Goal: Task Accomplishment & Management: Use online tool/utility

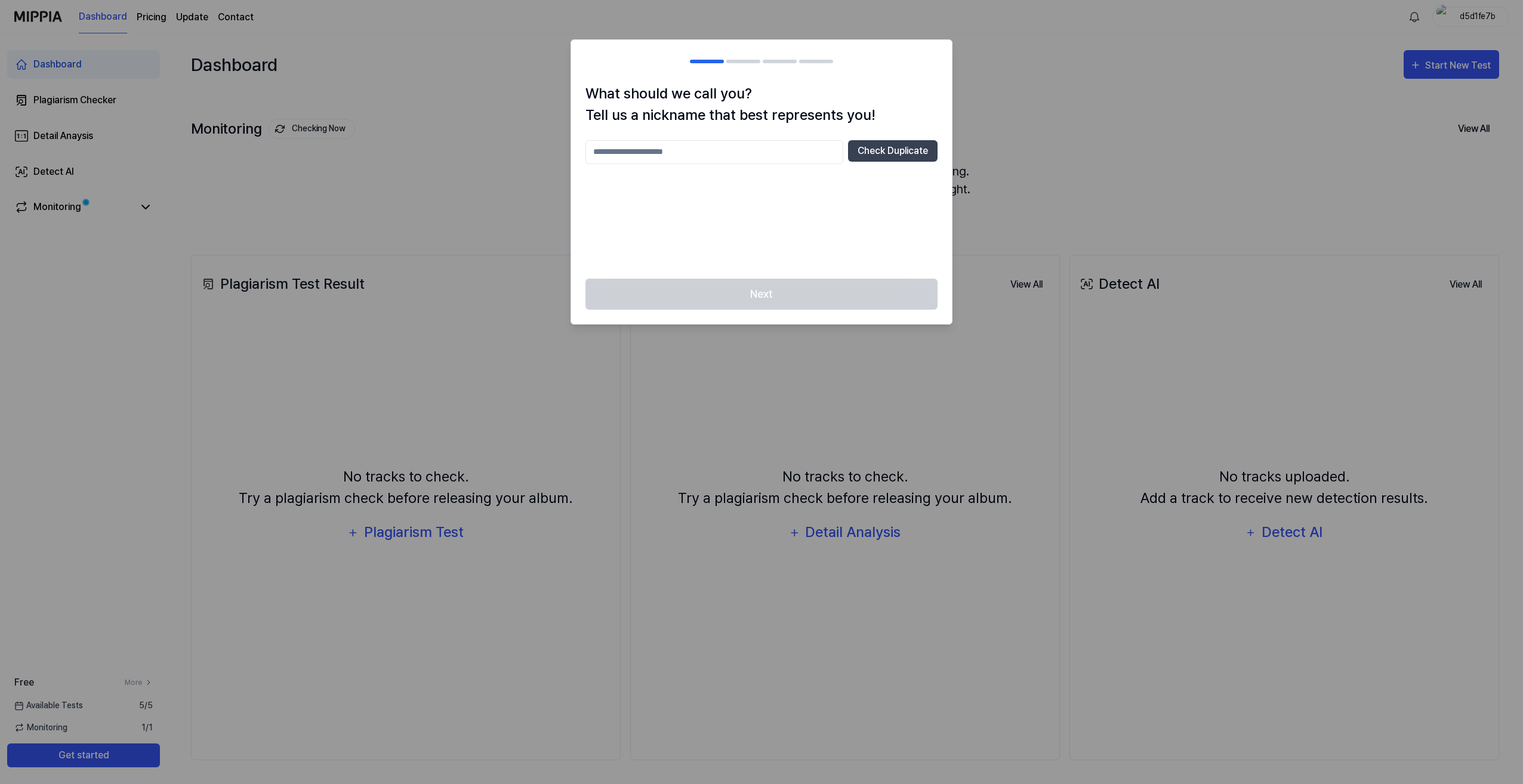
click at [608, 152] on input "text" at bounding box center [714, 152] width 258 height 24
type input "*"
type input "******"
click at [906, 154] on button "Check Duplicate" at bounding box center [893, 150] width 90 height 22
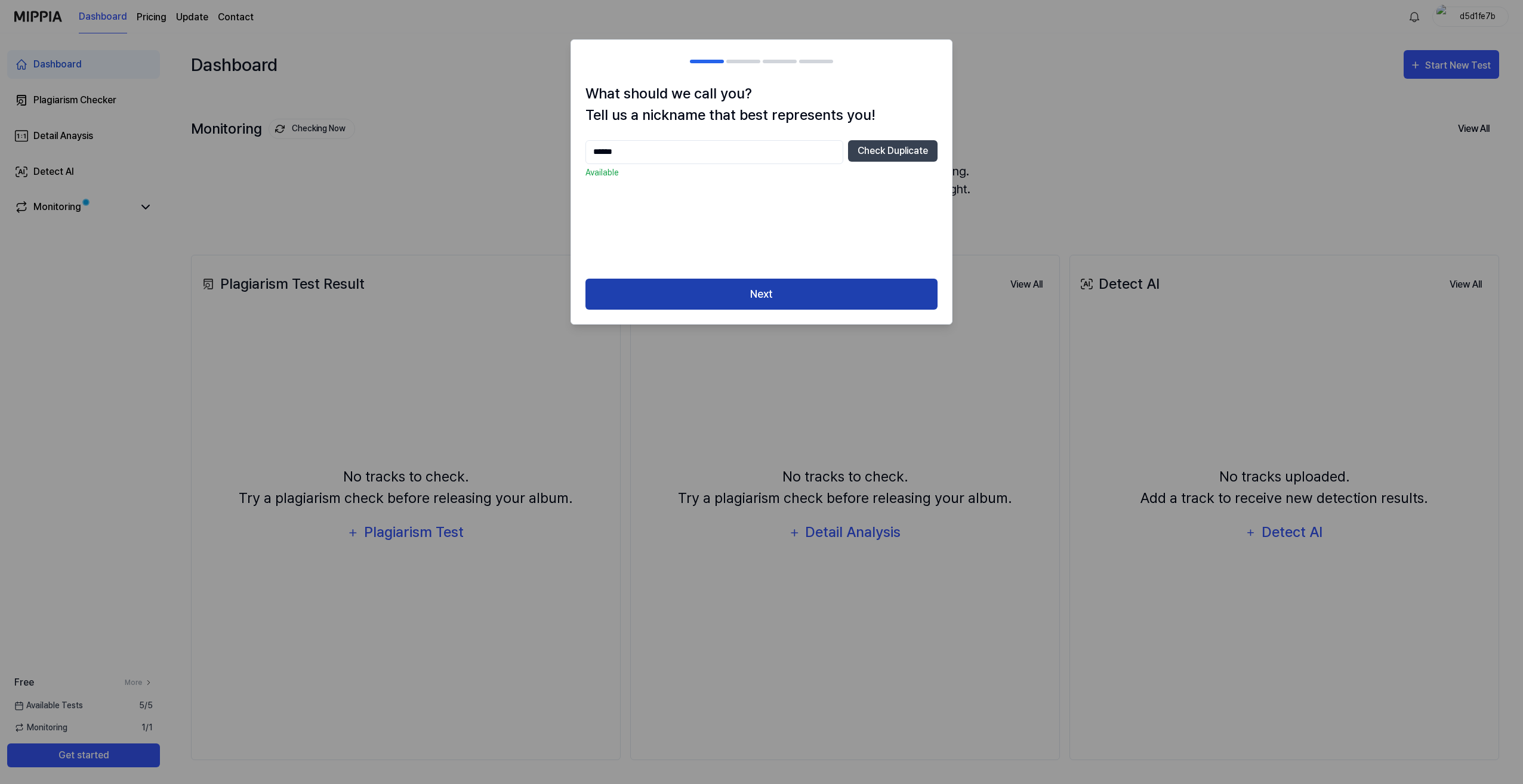
click at [767, 288] on button "Next" at bounding box center [761, 295] width 352 height 32
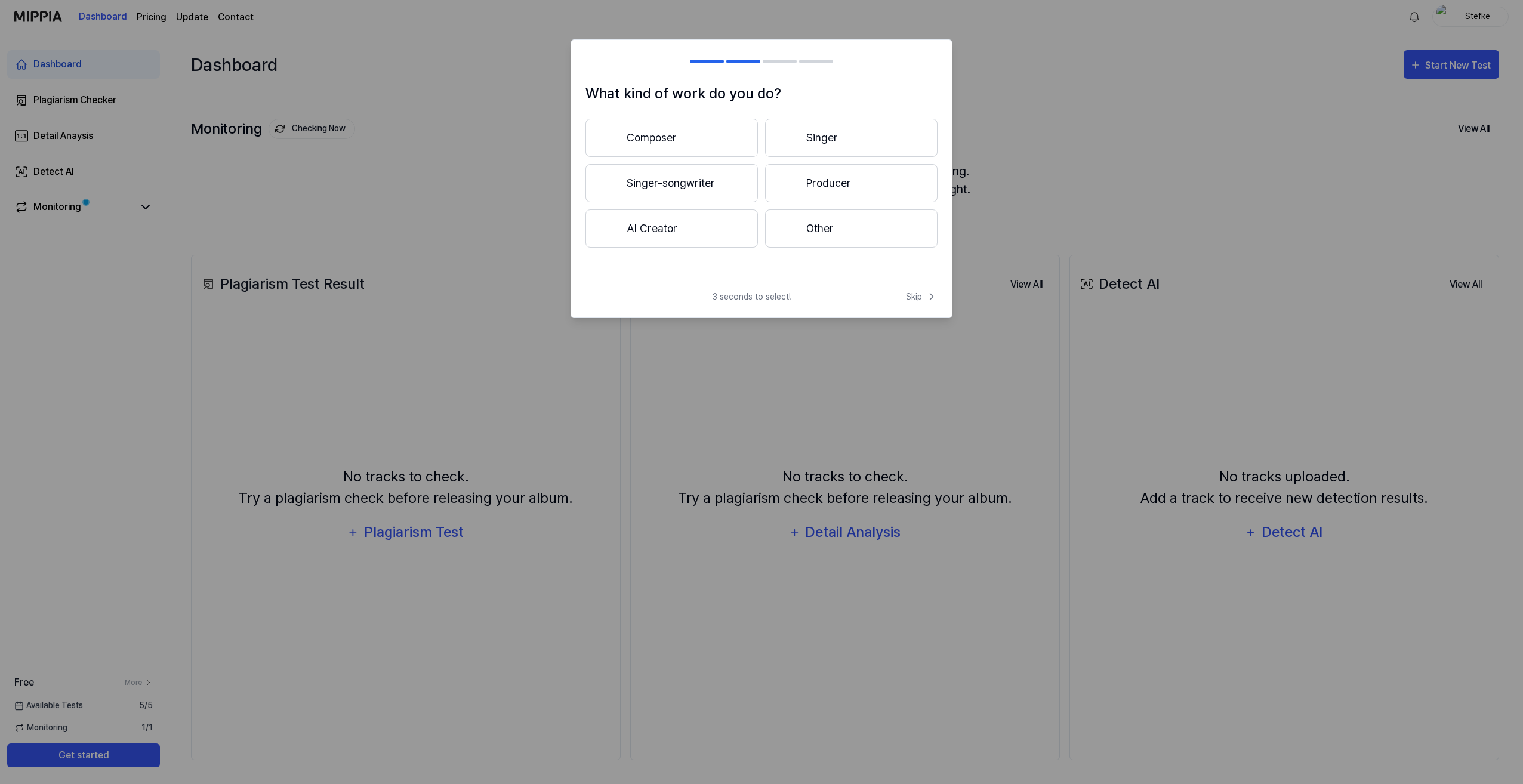
click at [675, 227] on button "AI Creator" at bounding box center [672, 229] width 173 height 38
click at [669, 182] on button "Less than 3 years" at bounding box center [672, 183] width 173 height 38
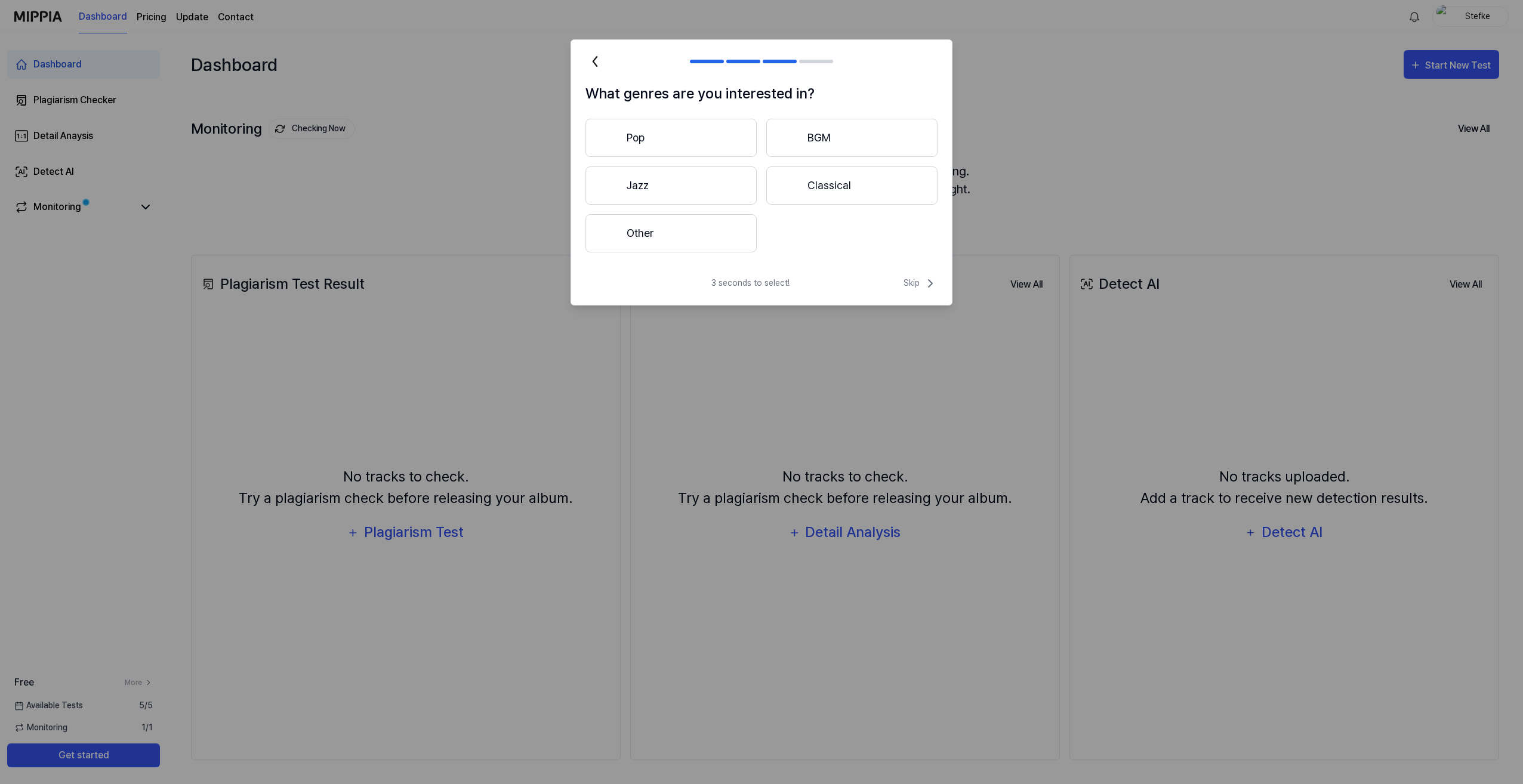
click at [660, 229] on button "Other" at bounding box center [671, 233] width 171 height 38
click at [631, 234] on input "text" at bounding box center [744, 233] width 256 height 19
type input "*"
drag, startPoint x: 642, startPoint y: 232, endPoint x: 630, endPoint y: 229, distance: 12.4
click at [630, 229] on input "**********" at bounding box center [744, 233] width 256 height 19
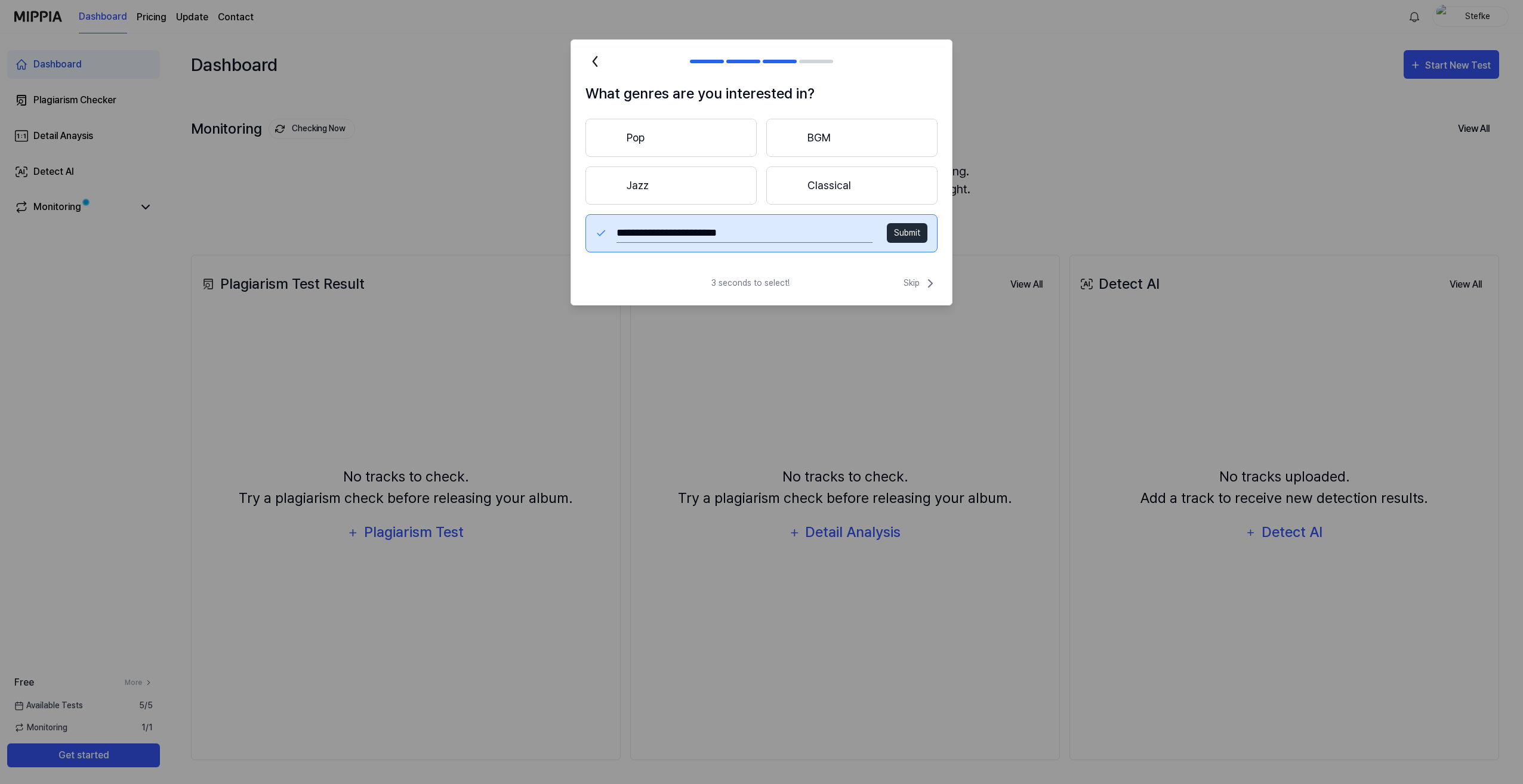
type input "**********"
click at [897, 233] on button "Submit" at bounding box center [907, 233] width 41 height 20
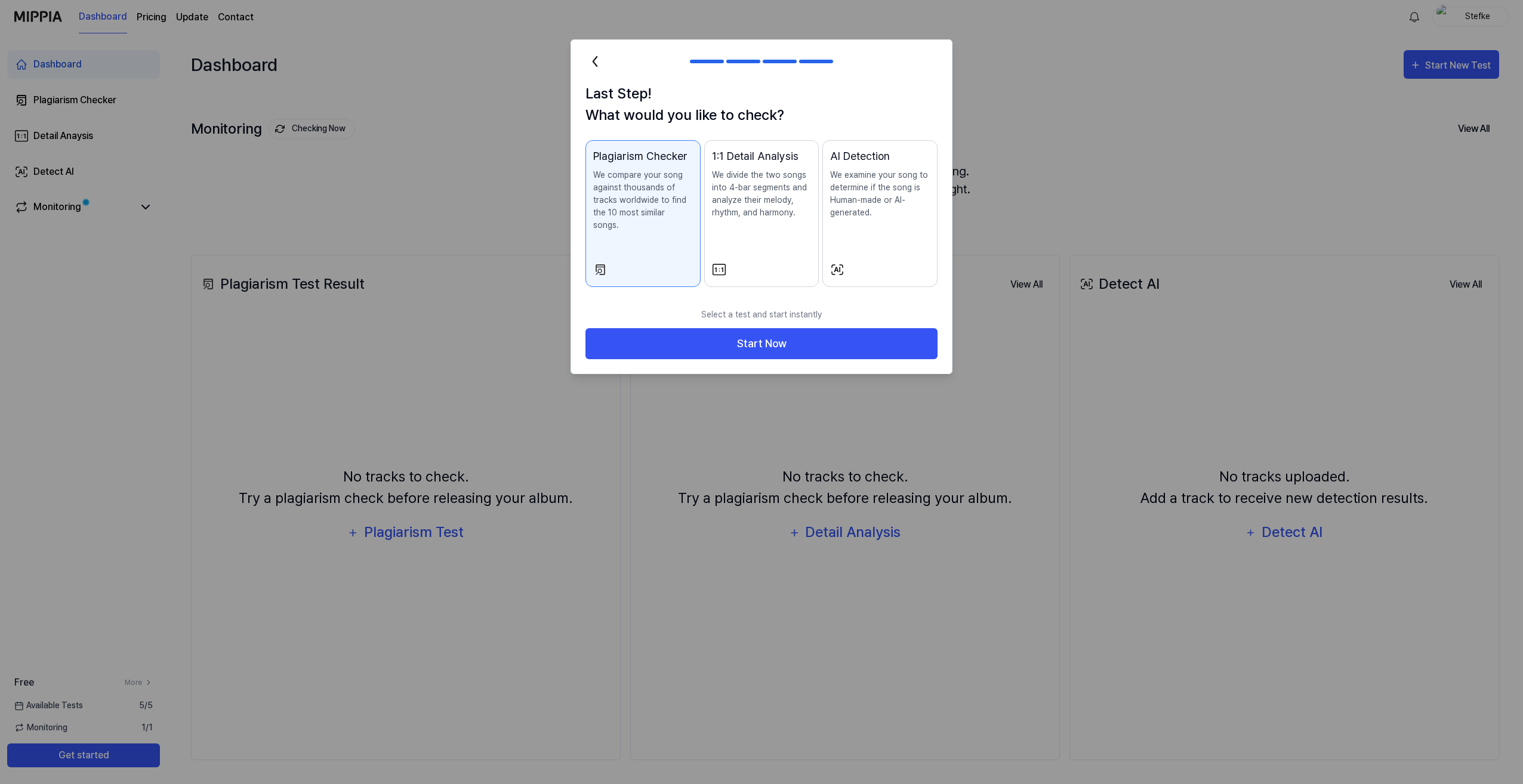
click at [644, 235] on div "Plagiarism Checker We compare your song against thousands of tracks worldwide t…" at bounding box center [643, 201] width 100 height 107
click at [716, 235] on div "1:1 Detail Analysis We divide the two songs into 4-bar segments and analyze the…" at bounding box center [762, 195] width 100 height 95
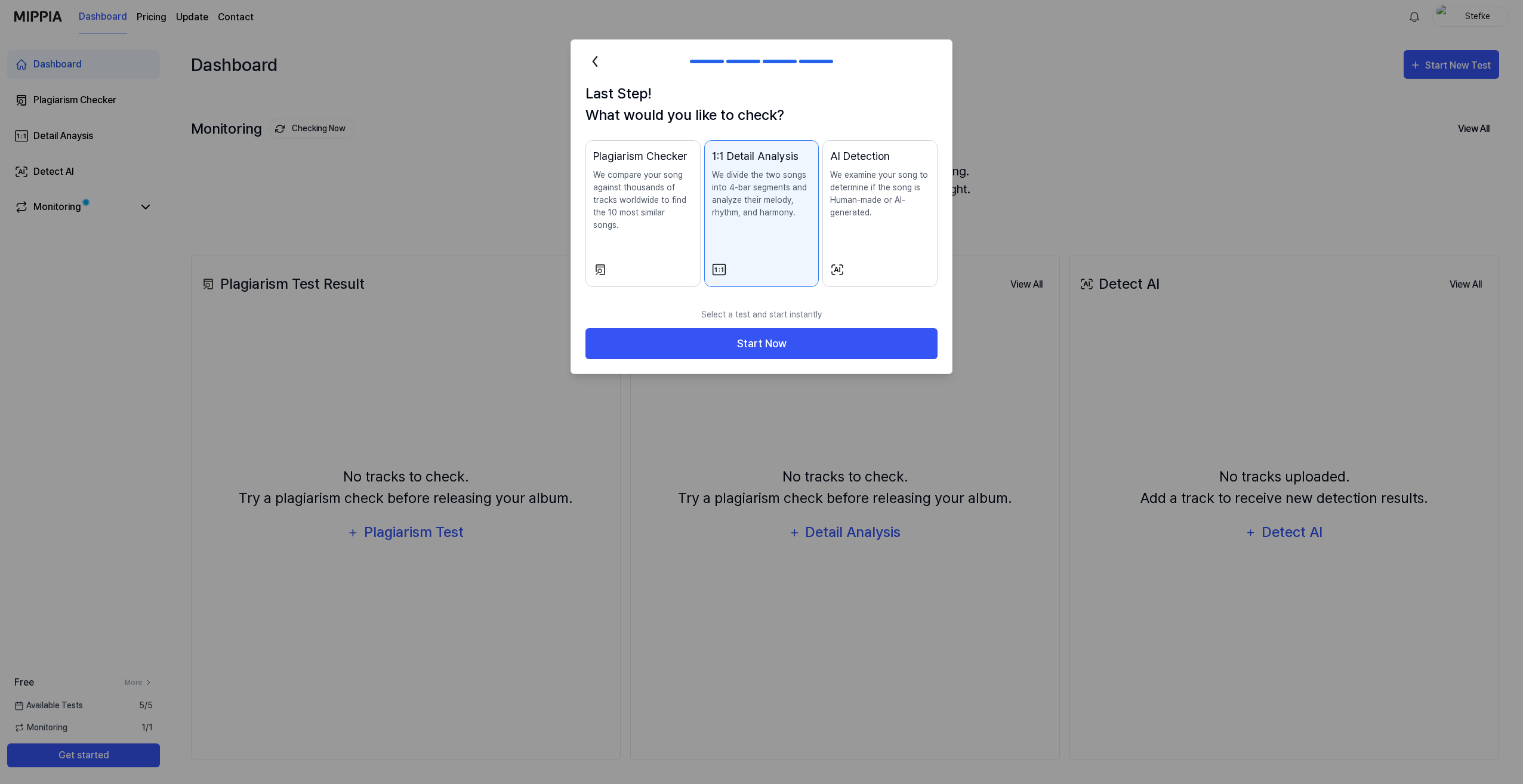
click at [607, 224] on div "Plagiarism Checker We compare your song against thousands of tracks worldwide t…" at bounding box center [643, 201] width 100 height 107
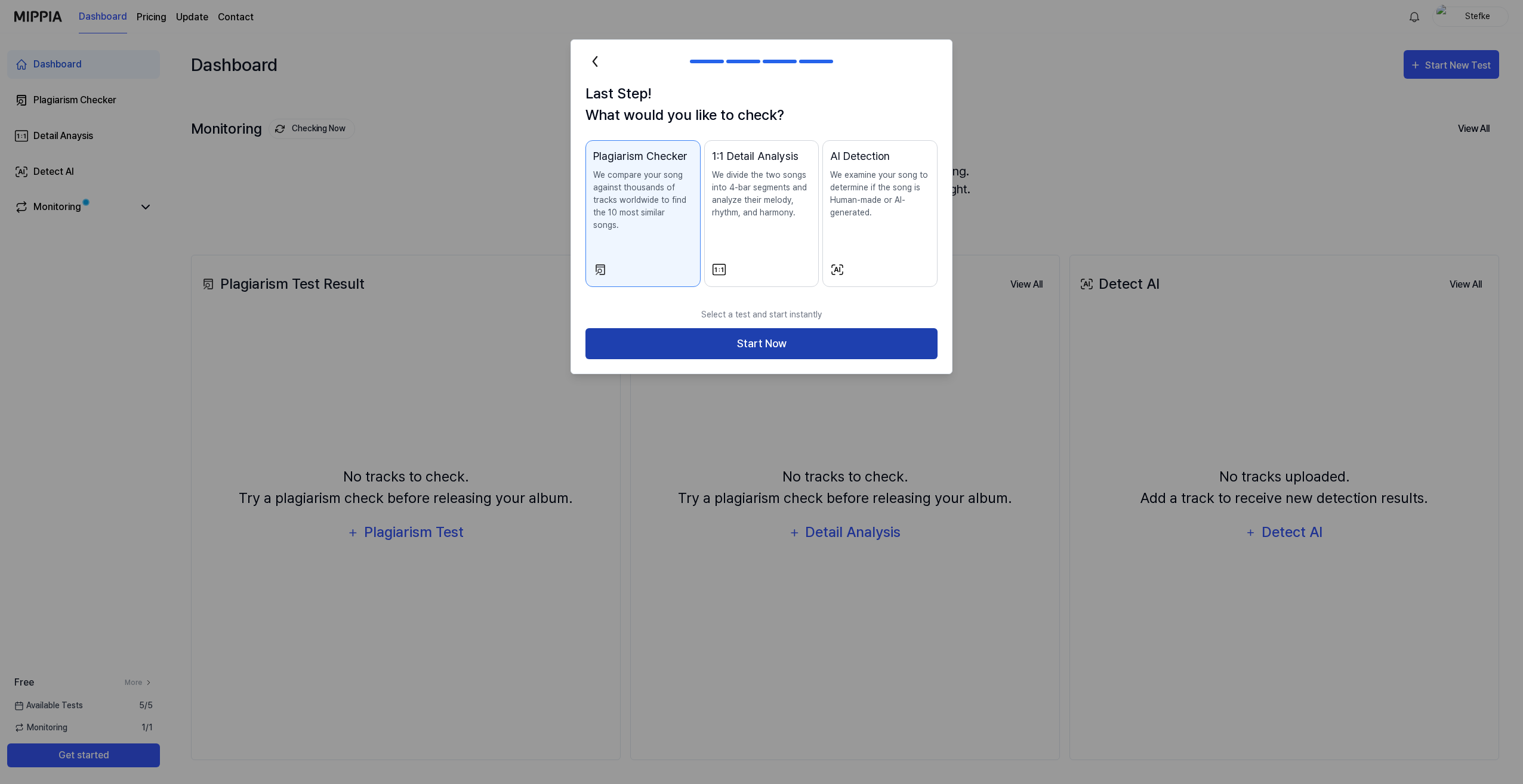
click at [716, 328] on button "Start Now" at bounding box center [761, 344] width 352 height 32
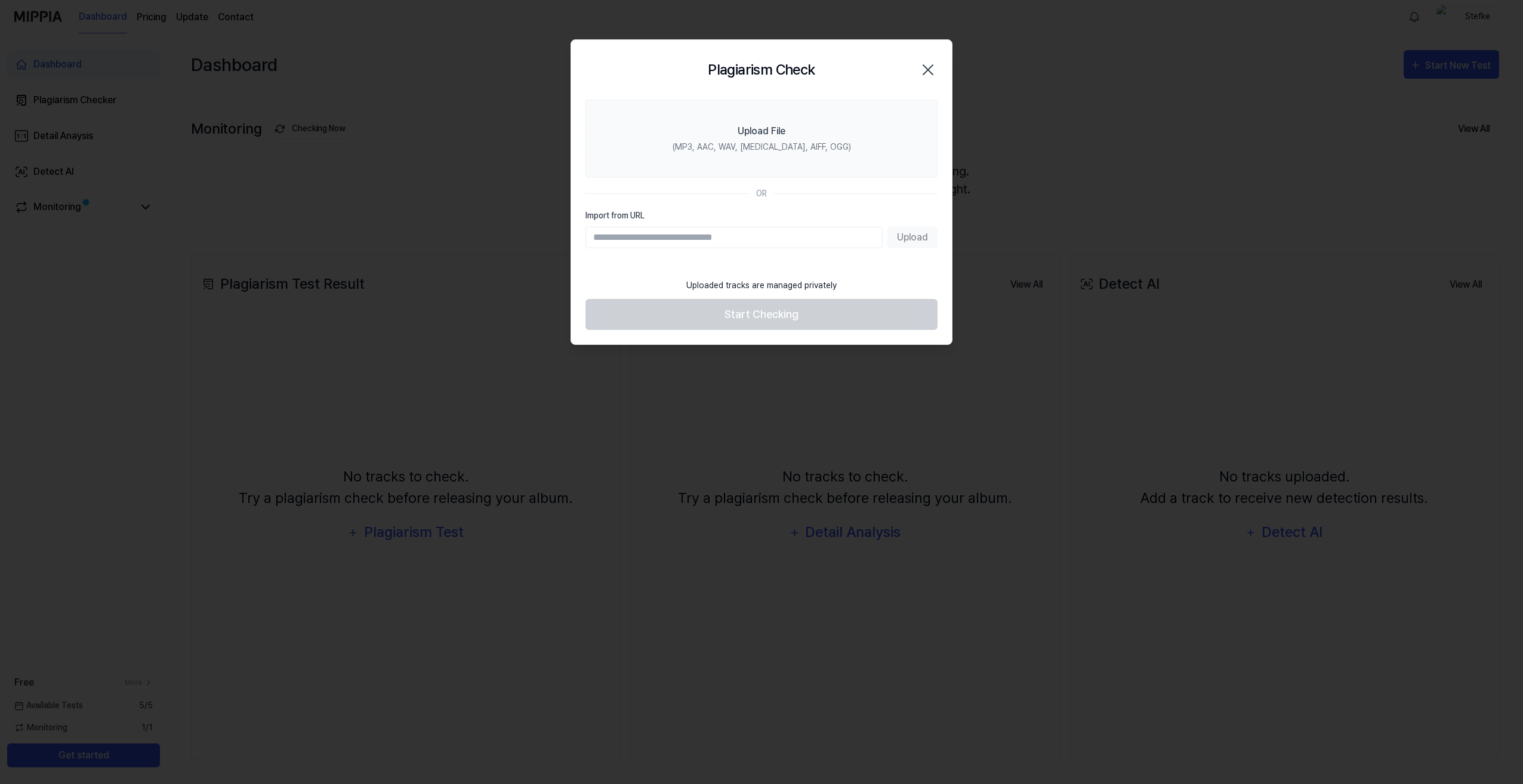
click at [764, 316] on footer "Uploaded tracks are managed privately Start Checking" at bounding box center [761, 300] width 352 height 58
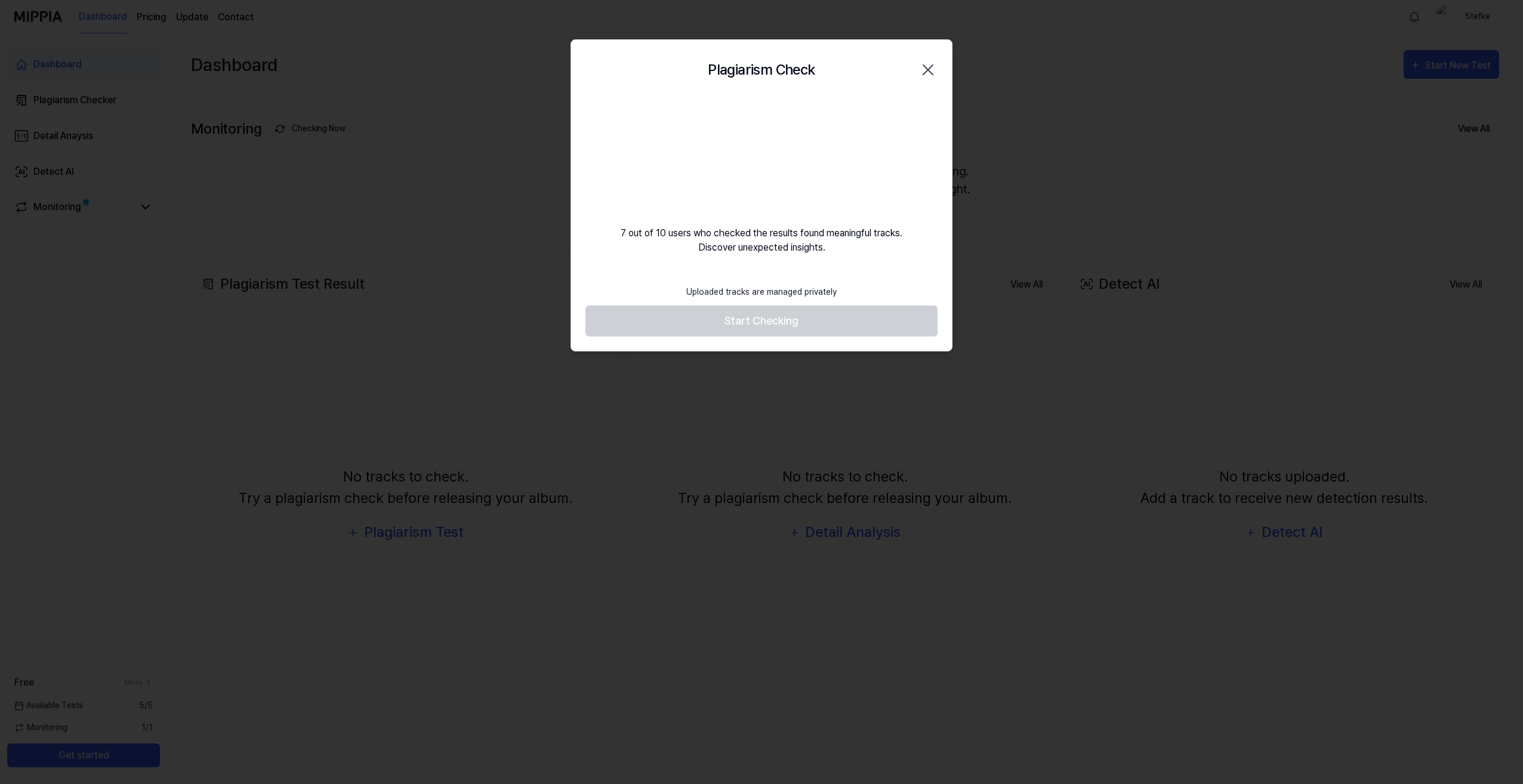
click at [760, 323] on footer "Uploaded tracks are managed privately Start Checking" at bounding box center [761, 308] width 352 height 58
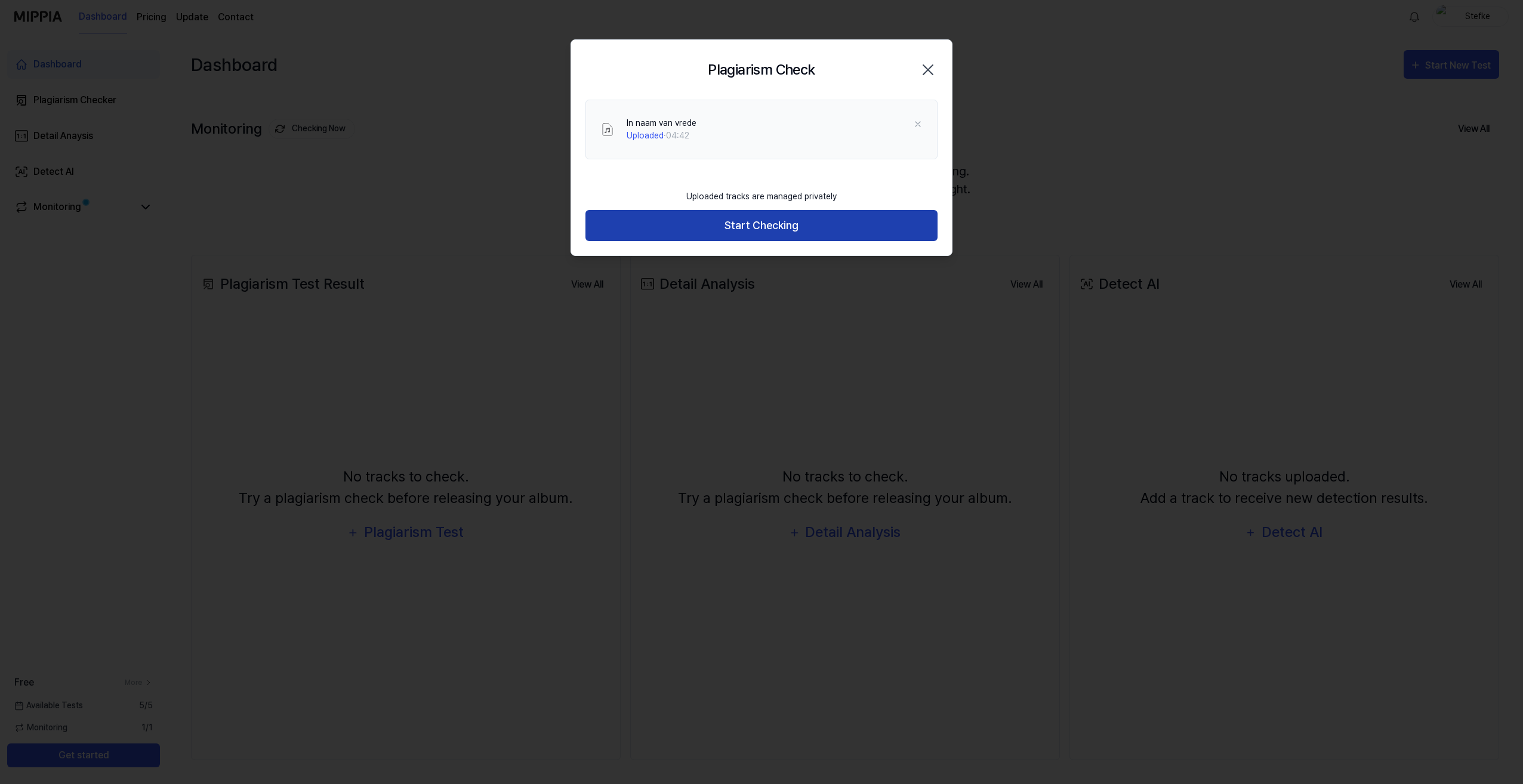
click at [786, 218] on button "Start Checking" at bounding box center [761, 226] width 352 height 32
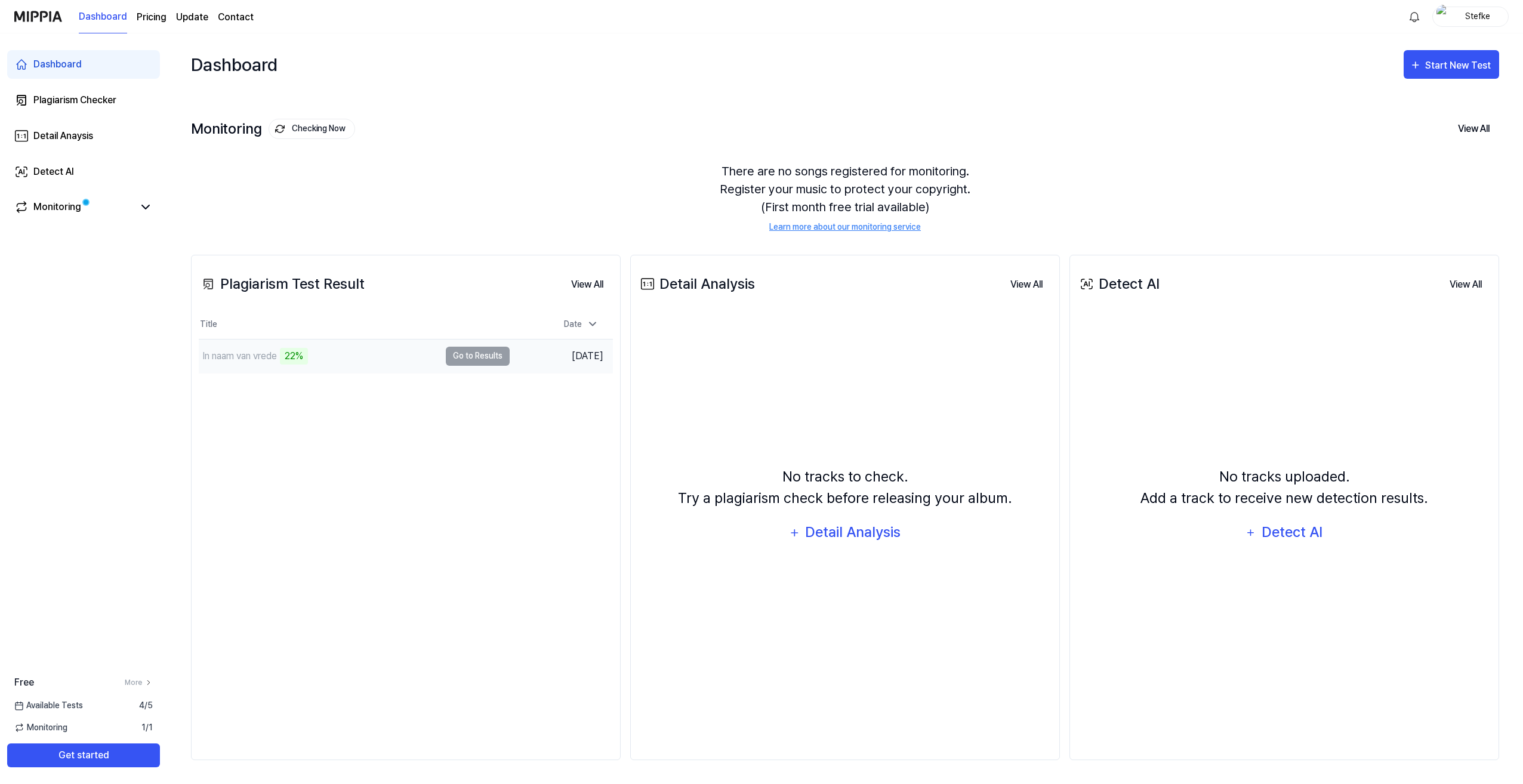
click at [479, 352] on td "In naam van vrede 22% Go to Results" at bounding box center [354, 356] width 311 height 34
click at [291, 352] on div "24%" at bounding box center [294, 356] width 29 height 17
click at [298, 353] on div "25%" at bounding box center [293, 356] width 28 height 17
click at [460, 350] on td "In naam van vrede 26% Go to Results" at bounding box center [354, 356] width 311 height 34
click at [142, 207] on icon at bounding box center [146, 207] width 14 height 14
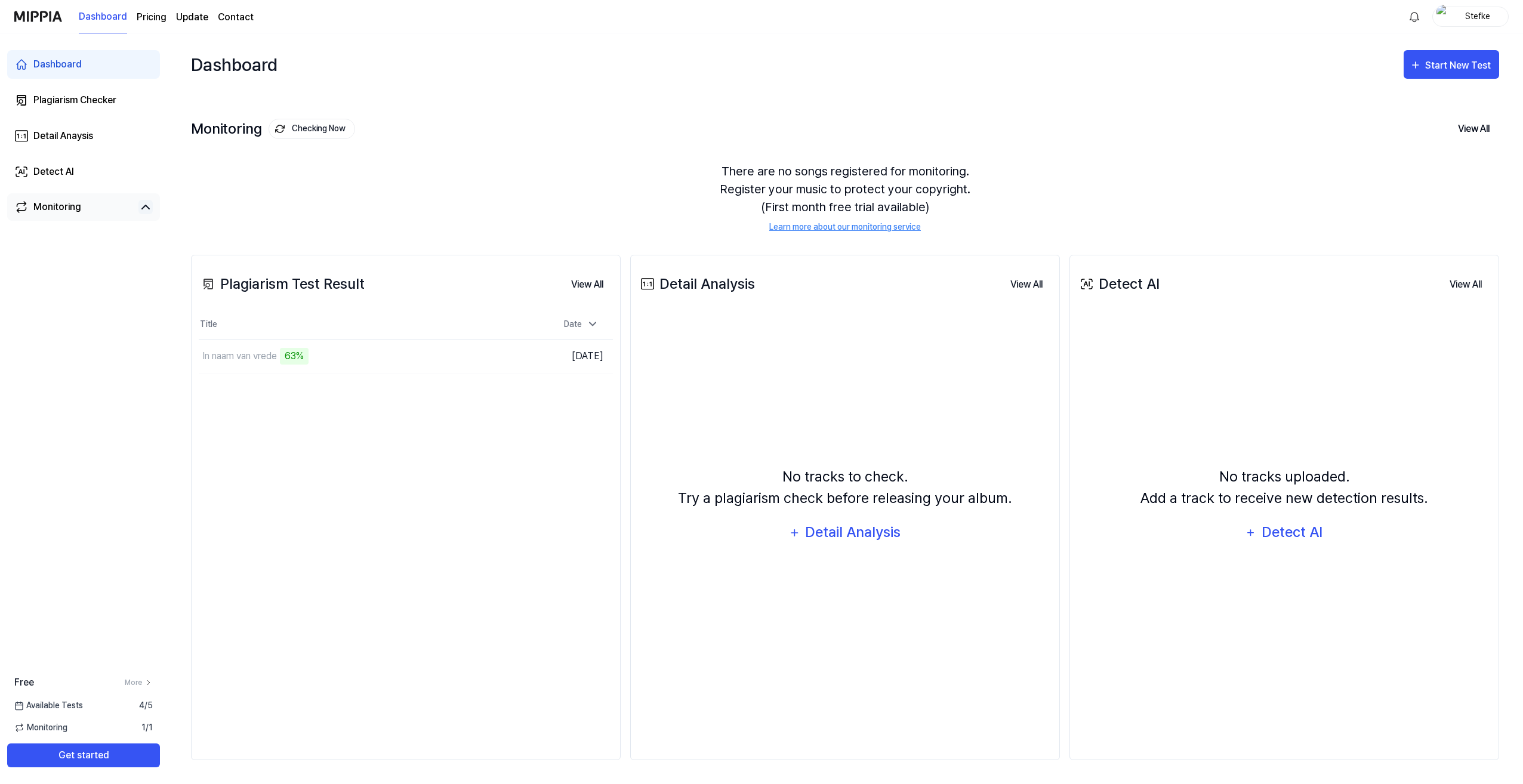
click at [142, 207] on icon at bounding box center [146, 207] width 14 height 14
click at [51, 209] on div "Monitoring" at bounding box center [58, 207] width 48 height 14
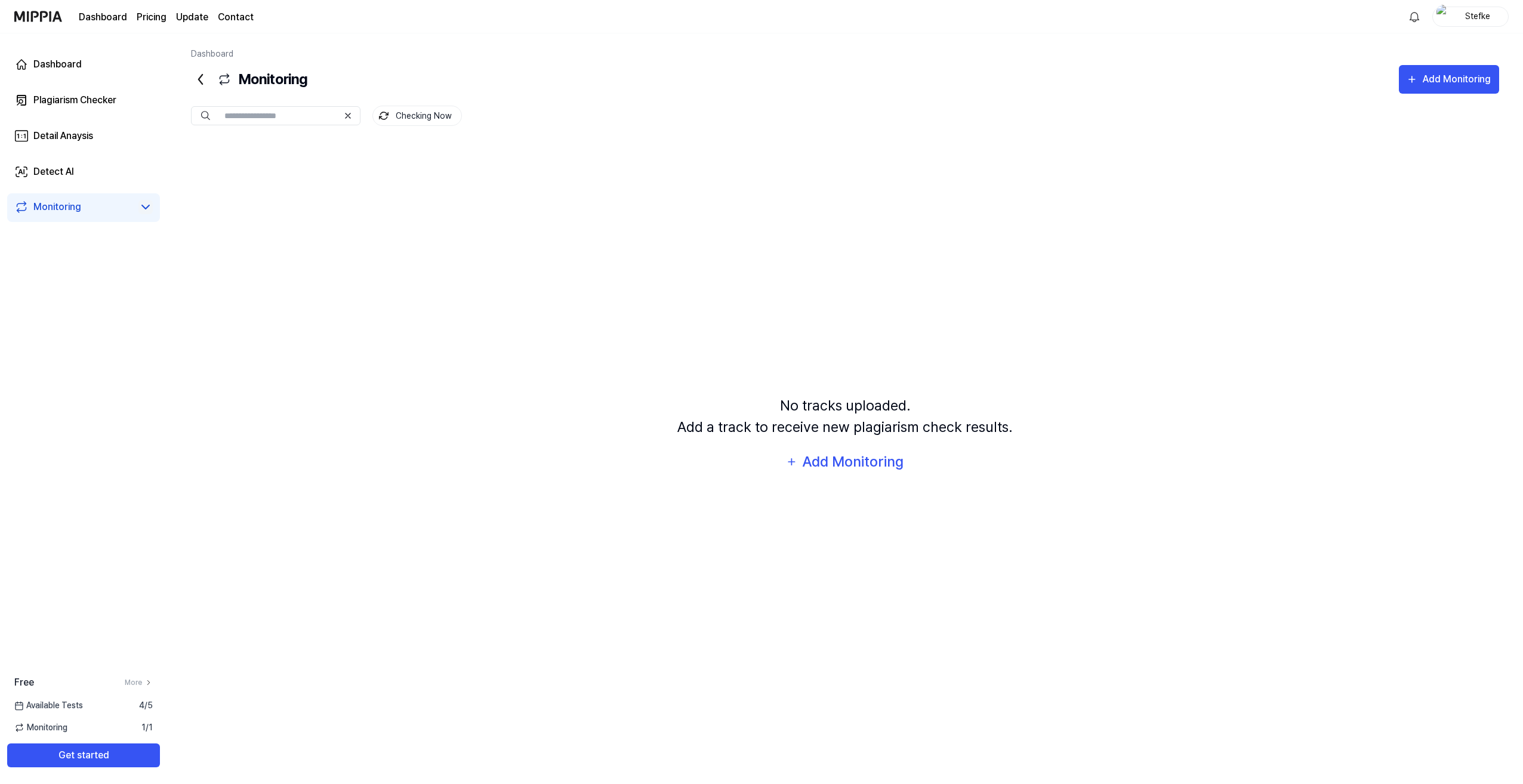
click at [125, 206] on link "Monitoring" at bounding box center [74, 207] width 119 height 14
click at [134, 204] on div "Monitoring" at bounding box center [83, 207] width 138 height 14
click at [62, 60] on div "Dashboard" at bounding box center [58, 65] width 48 height 14
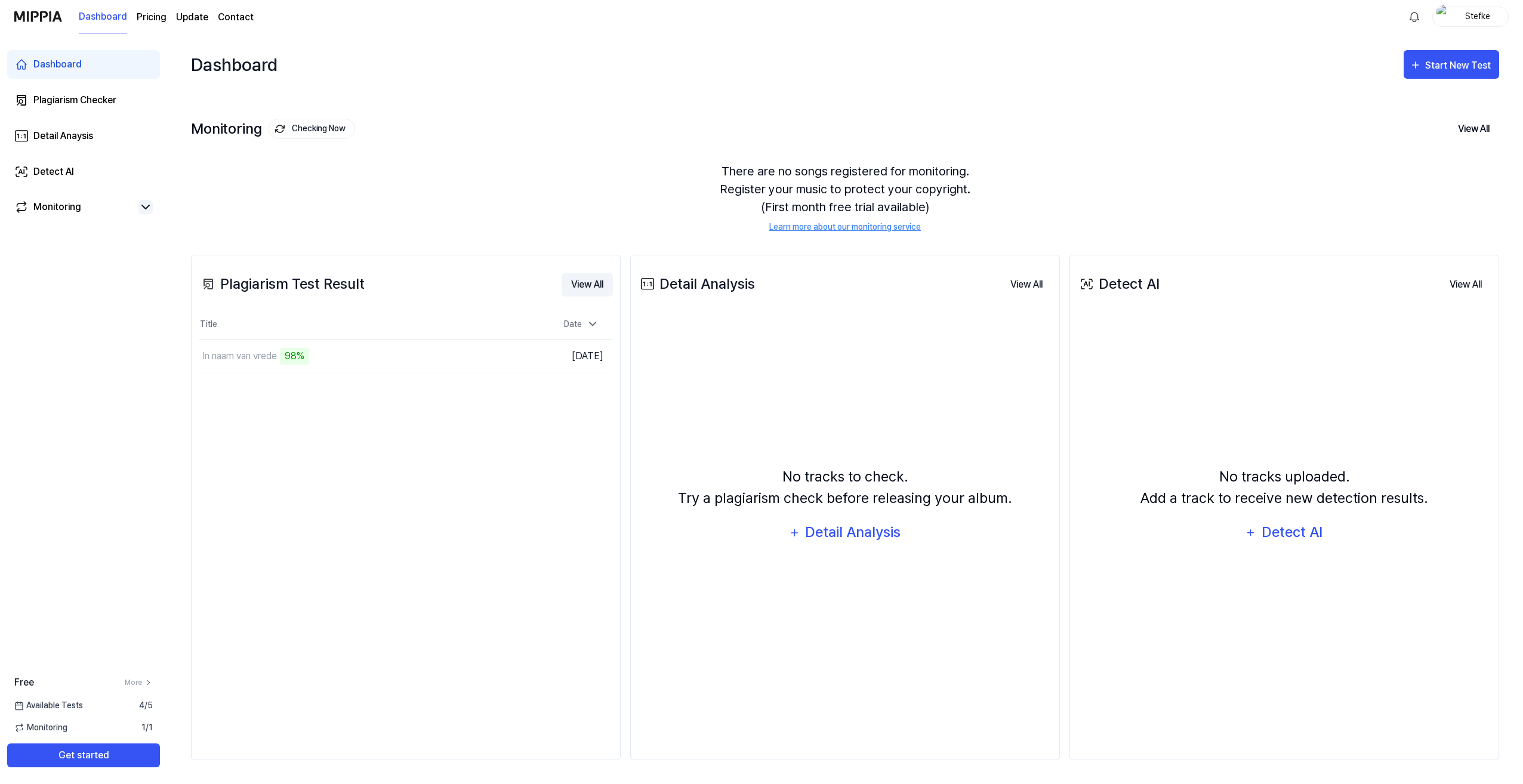
click at [590, 280] on button "View All" at bounding box center [588, 285] width 51 height 24
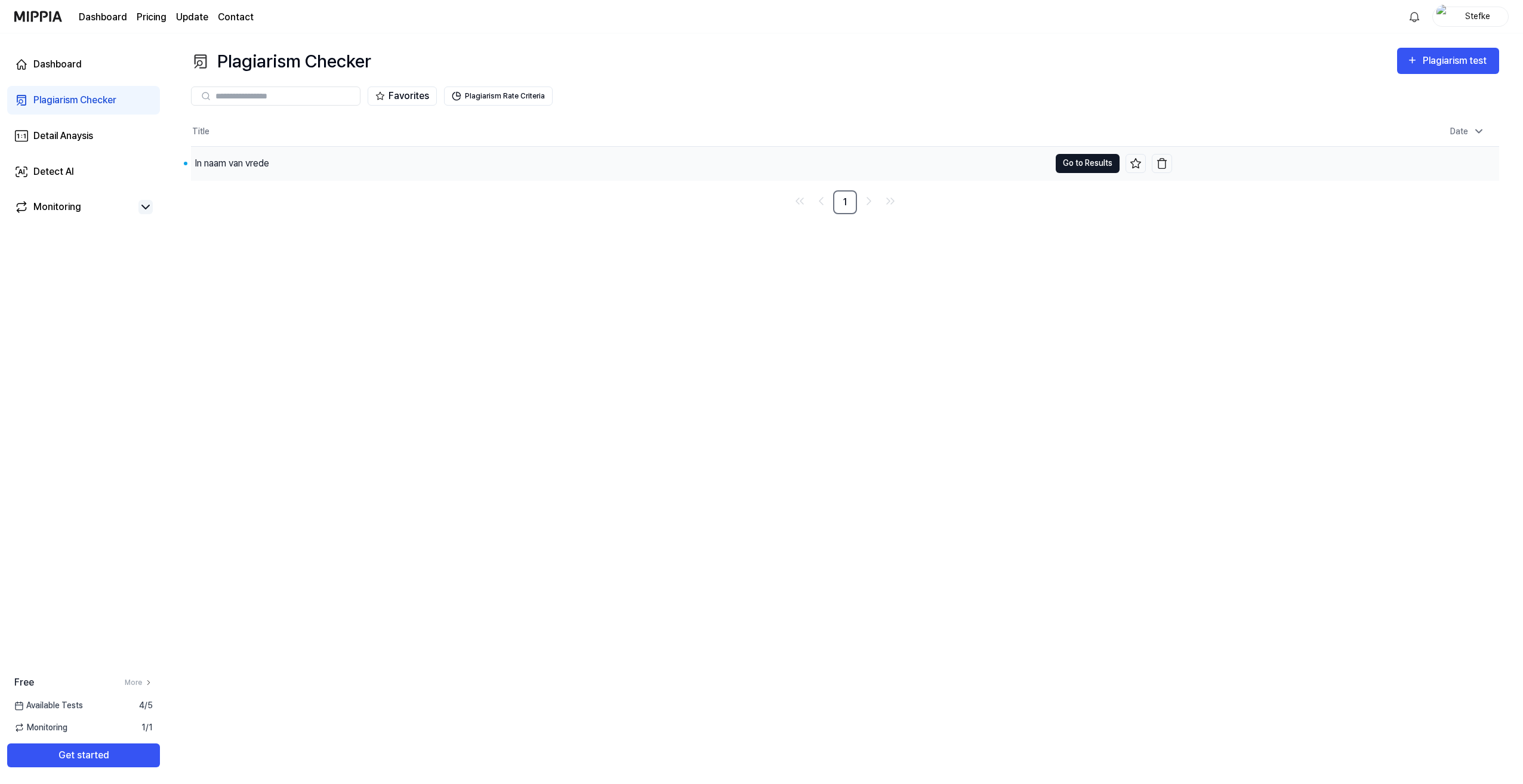
click at [1061, 164] on button "Go to Results" at bounding box center [1088, 164] width 64 height 19
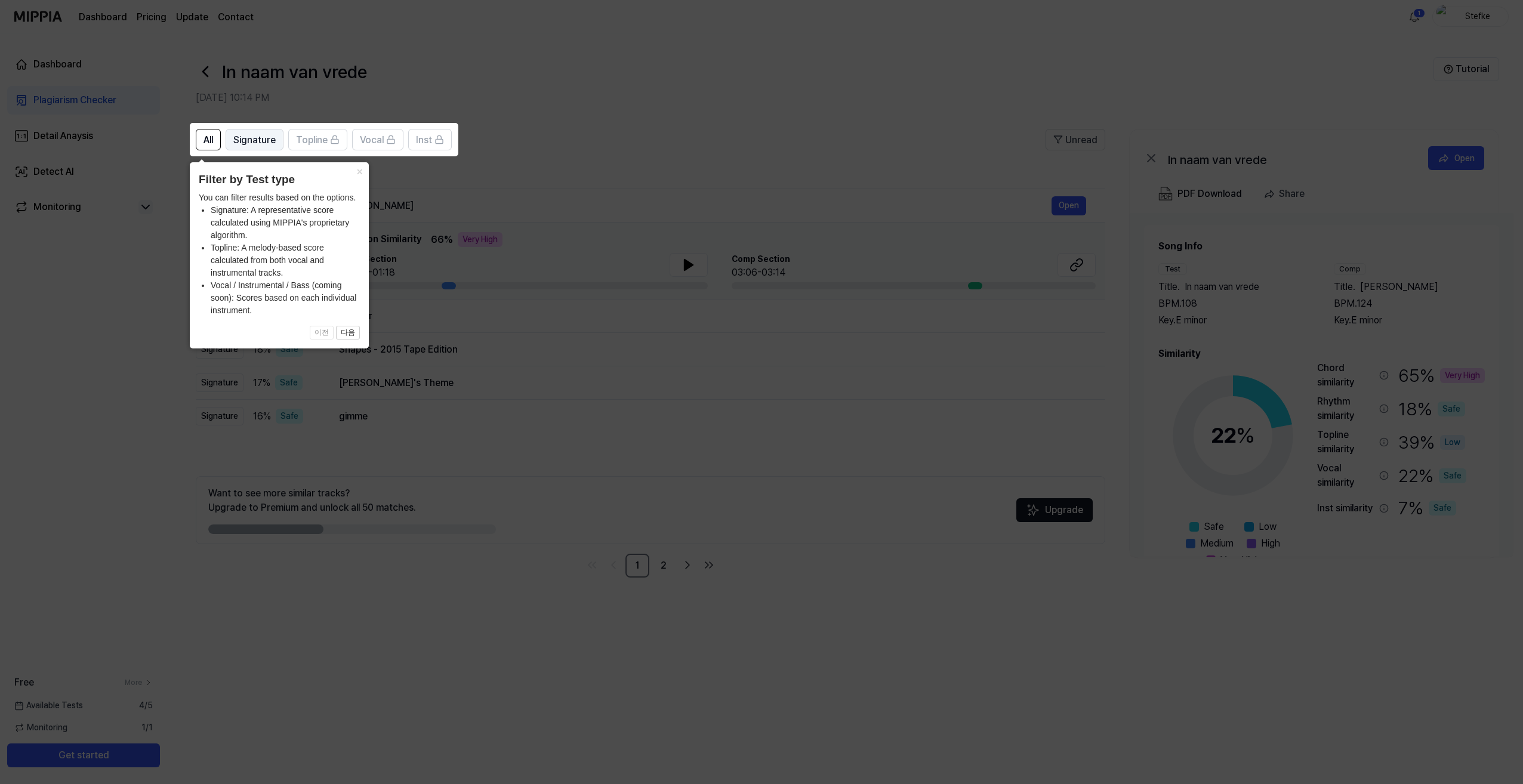
click at [240, 140] on span "Signature" at bounding box center [254, 140] width 42 height 14
click at [209, 137] on span "All" at bounding box center [209, 140] width 10 height 14
click at [547, 181] on icon at bounding box center [761, 392] width 1523 height 784
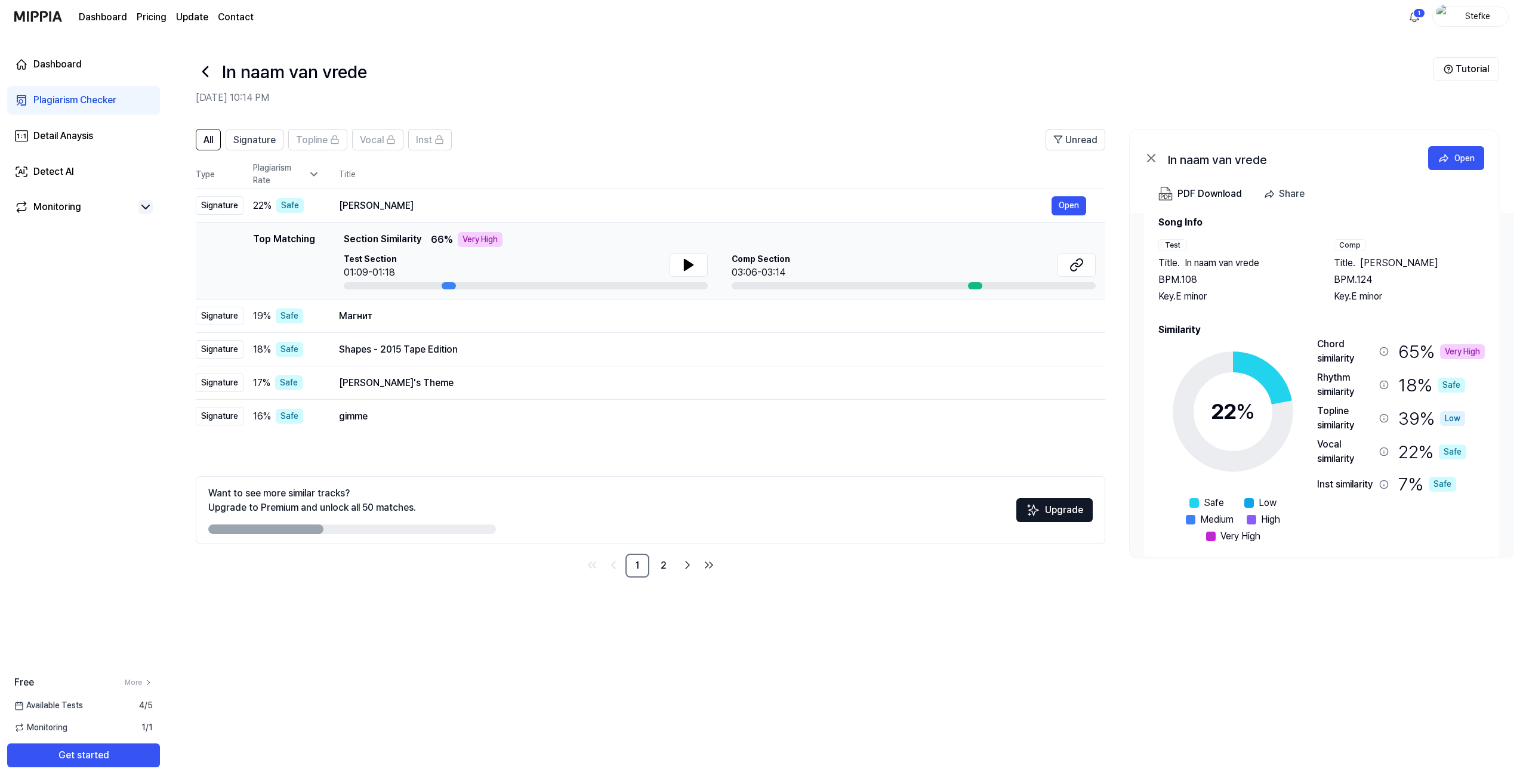
scroll to position [37, 0]
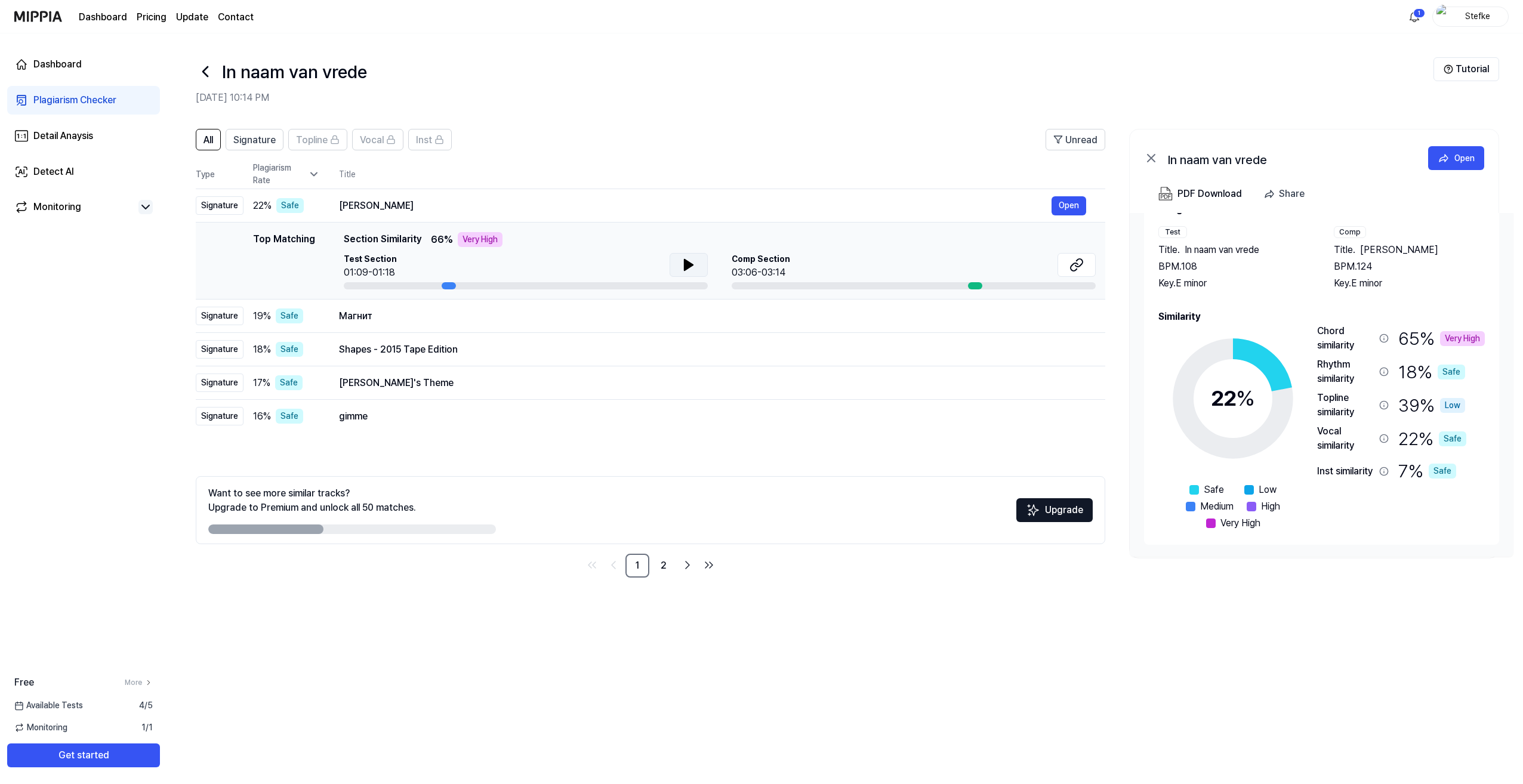
click at [688, 264] on icon at bounding box center [688, 265] width 8 height 10
click at [688, 264] on icon at bounding box center [689, 265] width 14 height 14
drag, startPoint x: 446, startPoint y: 287, endPoint x: 353, endPoint y: 292, distance: 93.1
click at [353, 292] on td "Top Matching Top Matching Section Similarity 66 % Very High Test Section 01:09-…" at bounding box center [651, 261] width 910 height 77
drag, startPoint x: 443, startPoint y: 284, endPoint x: 398, endPoint y: 290, distance: 45.4
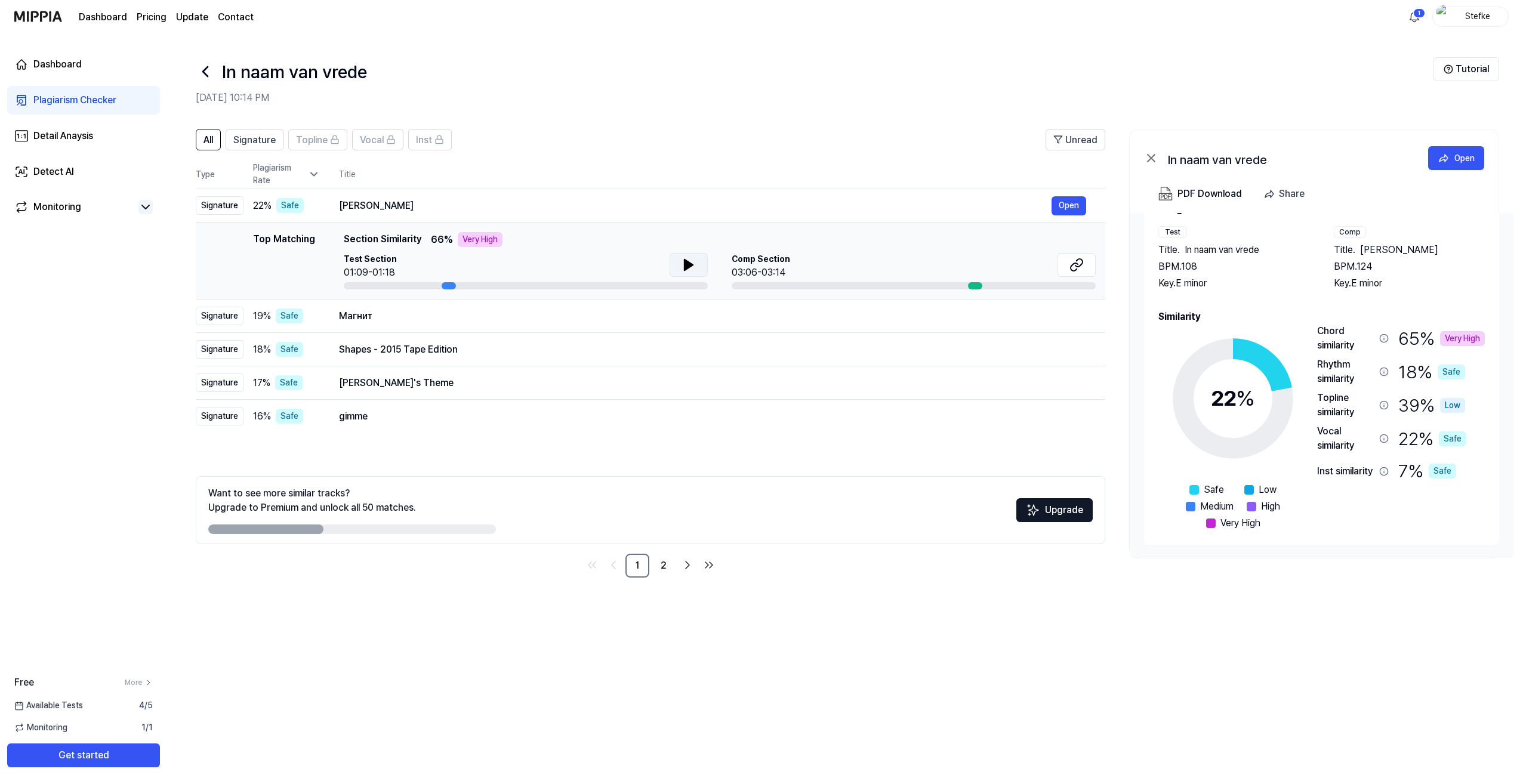
click at [398, 290] on td "Top Matching Top Matching Section Similarity 66 % Very High Test Section 01:09-…" at bounding box center [651, 261] width 910 height 77
click at [665, 564] on link "2" at bounding box center [664, 566] width 24 height 24
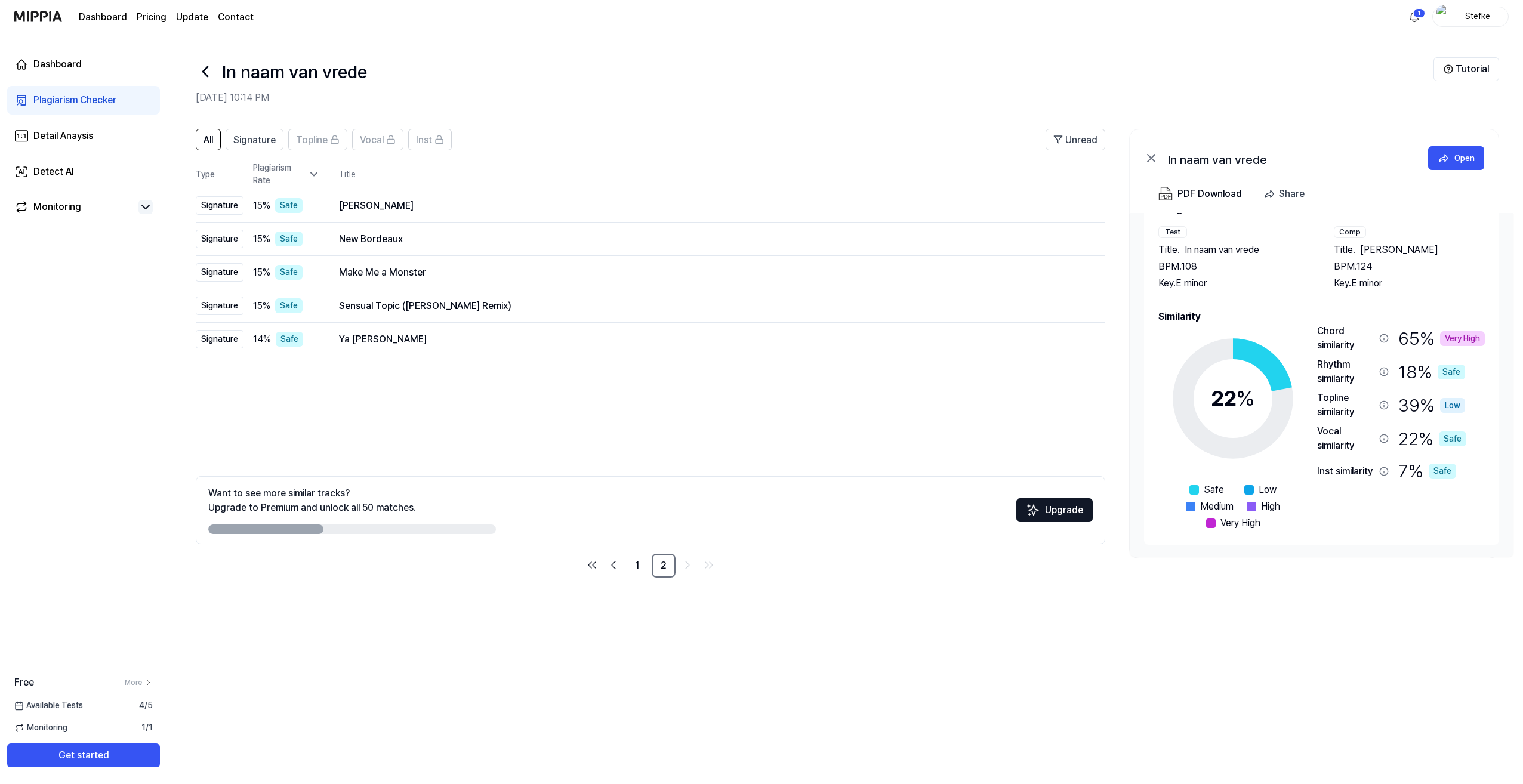
click at [1329, 337] on div "Chord similarity" at bounding box center [1346, 338] width 58 height 29
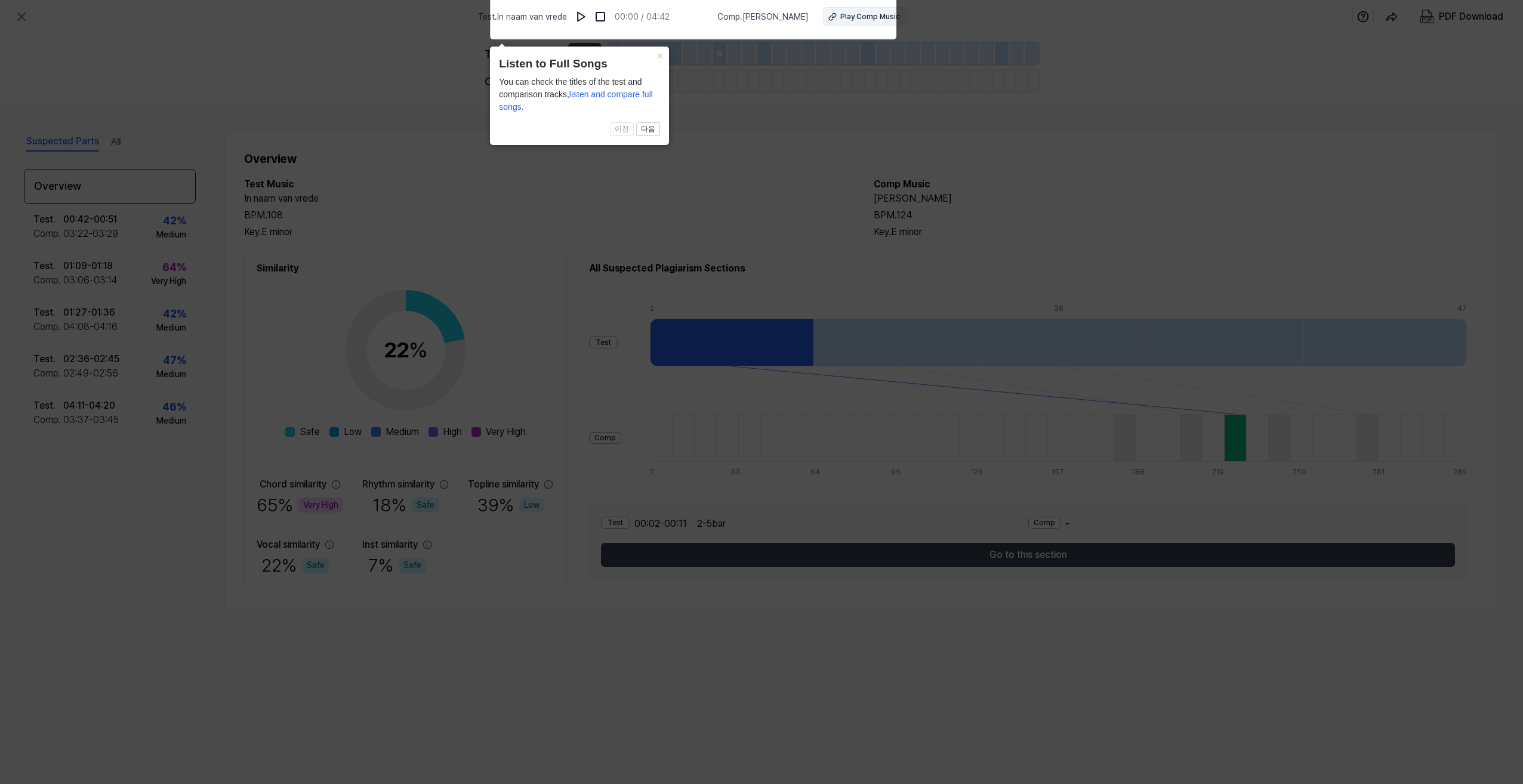
click at [840, 13] on div "Play Comp Music" at bounding box center [870, 16] width 60 height 10
click at [588, 14] on img at bounding box center [581, 16] width 12 height 12
click at [588, 14] on img at bounding box center [582, 16] width 12 height 12
click at [694, 119] on icon at bounding box center [761, 389] width 1523 height 790
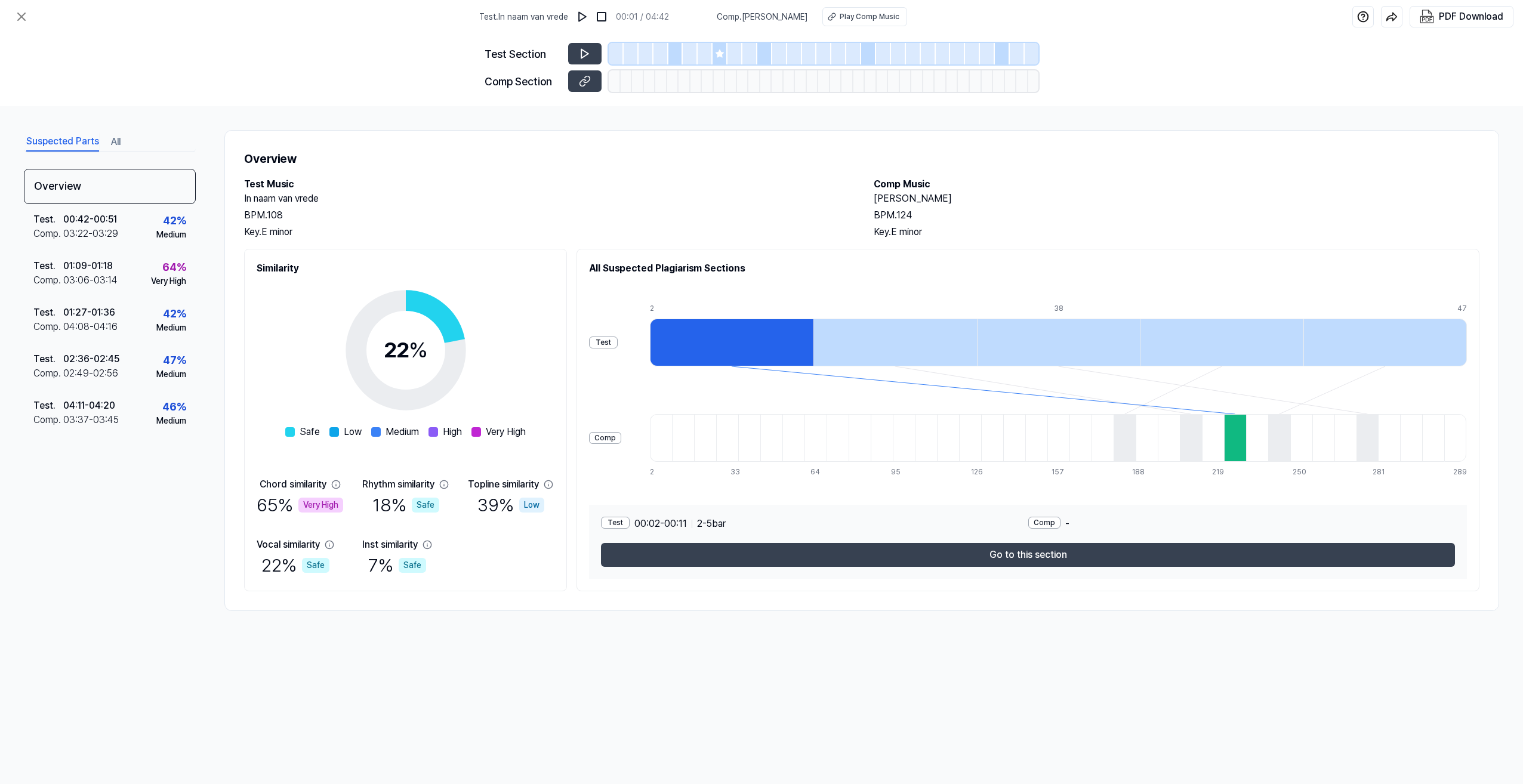
click at [728, 353] on div at bounding box center [732, 343] width 164 height 48
click at [581, 53] on icon at bounding box center [584, 54] width 7 height 9
click at [581, 82] on icon at bounding box center [583, 82] width 6 height 6
click at [578, 52] on button at bounding box center [585, 54] width 34 height 22
click at [588, 14] on img at bounding box center [582, 16] width 12 height 12
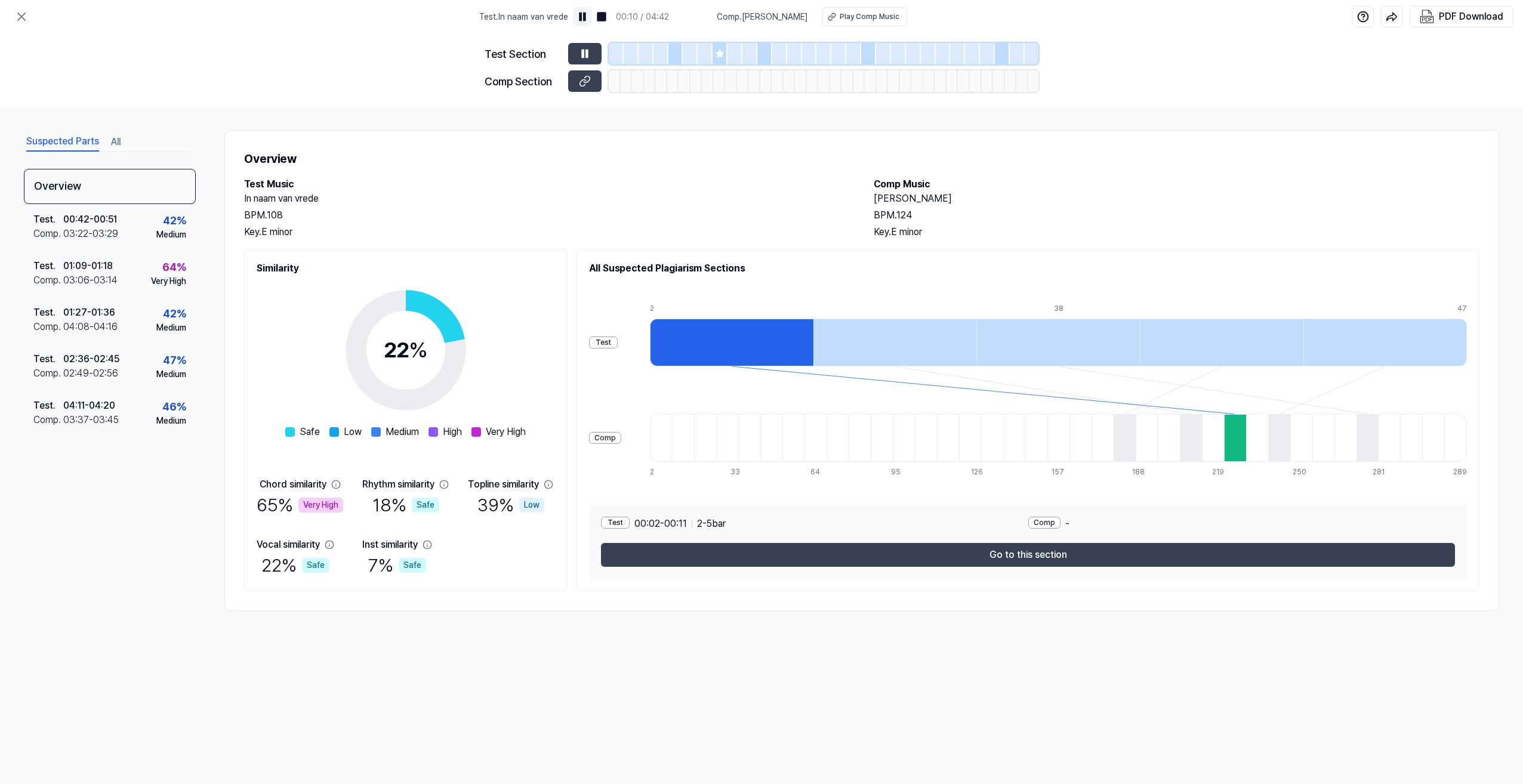
click at [588, 14] on img at bounding box center [582, 16] width 12 height 12
click at [618, 348] on div "Test" at bounding box center [604, 342] width 29 height 12
click at [676, 347] on div at bounding box center [732, 343] width 164 height 48
click at [1070, 524] on div "Comp -" at bounding box center [1242, 524] width 428 height 14
click at [1059, 523] on div "Comp" at bounding box center [1044, 523] width 32 height 12
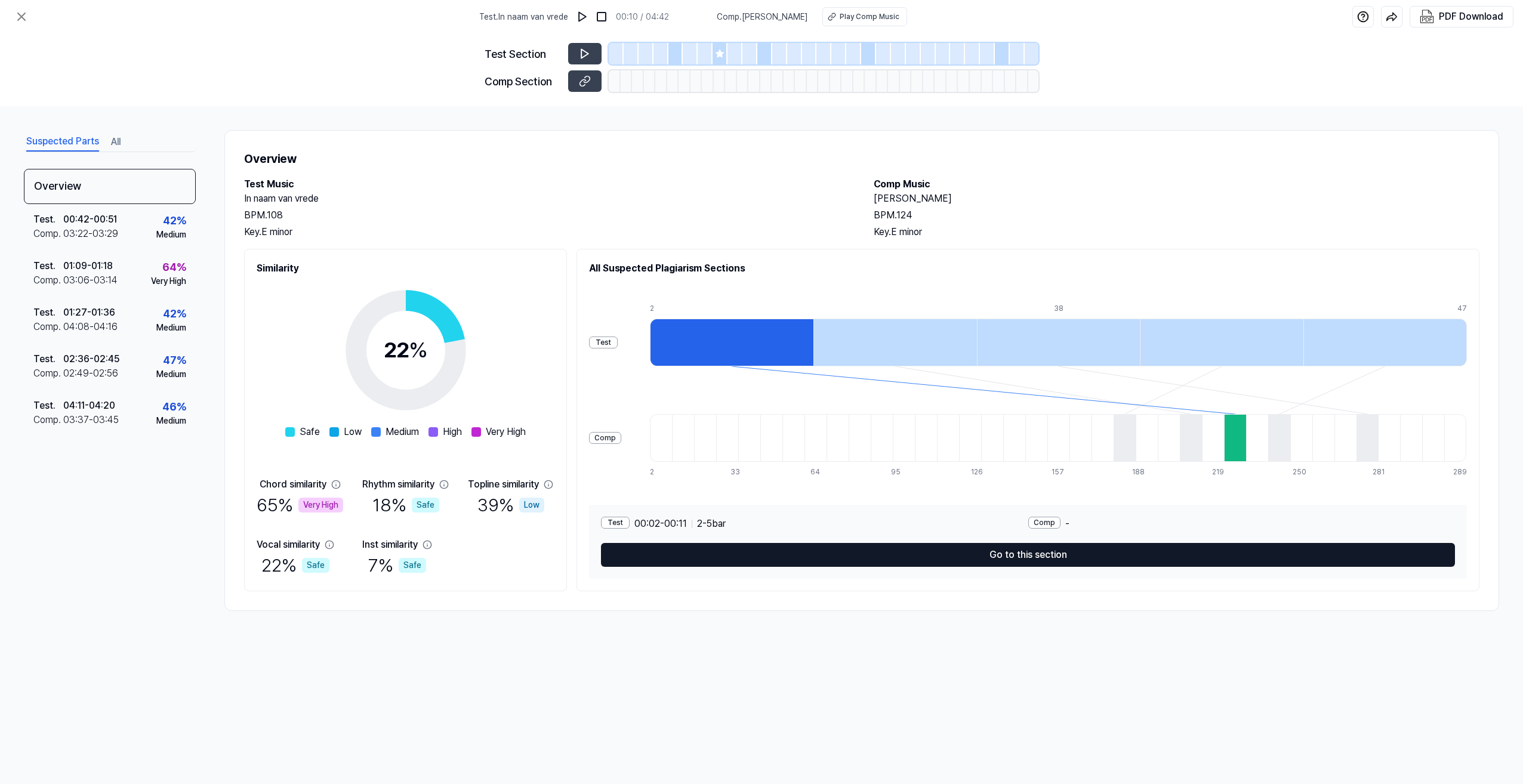
click at [1045, 555] on button "Go to this section" at bounding box center [1028, 555] width 854 height 24
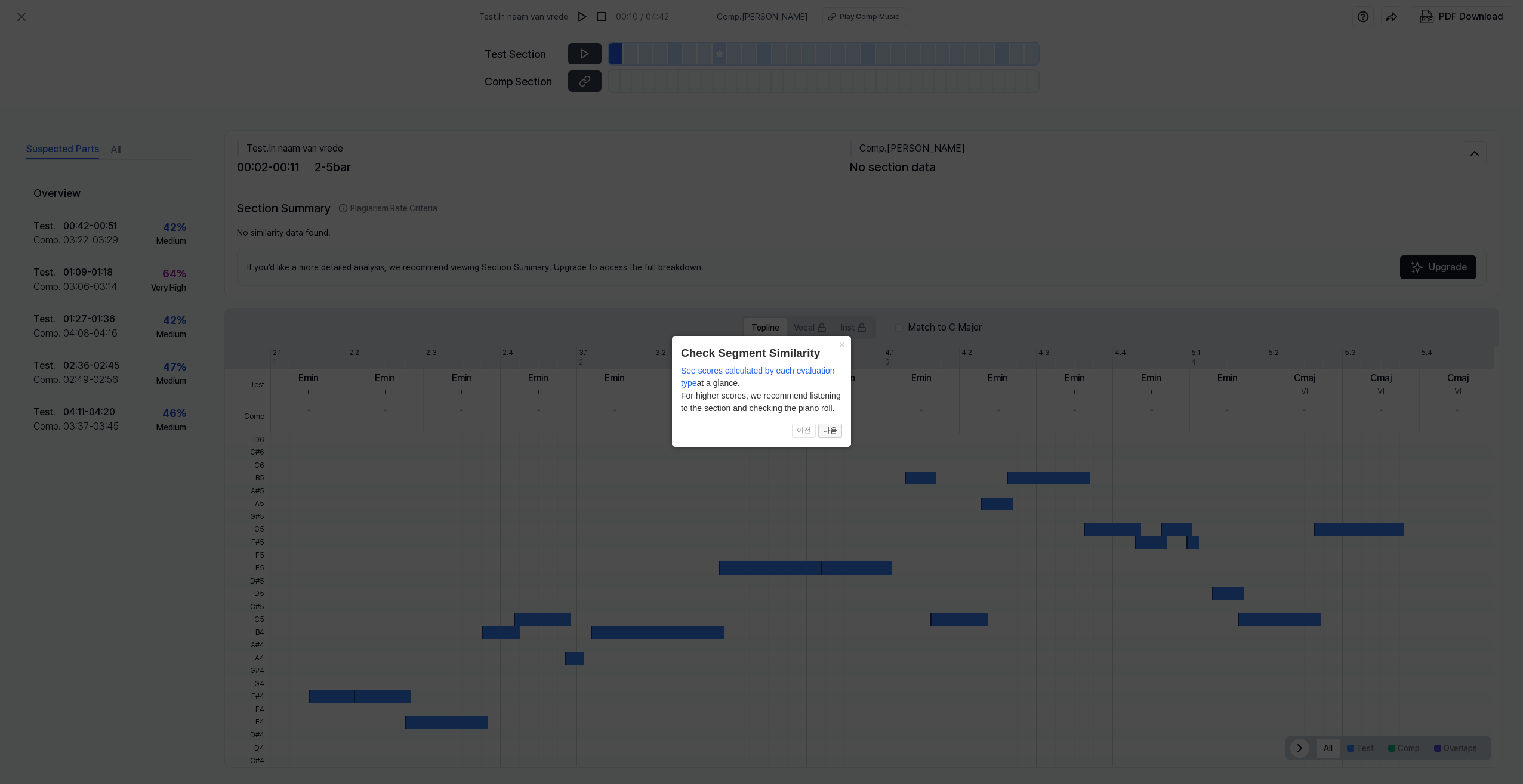
click at [832, 428] on button "다음" at bounding box center [831, 431] width 24 height 14
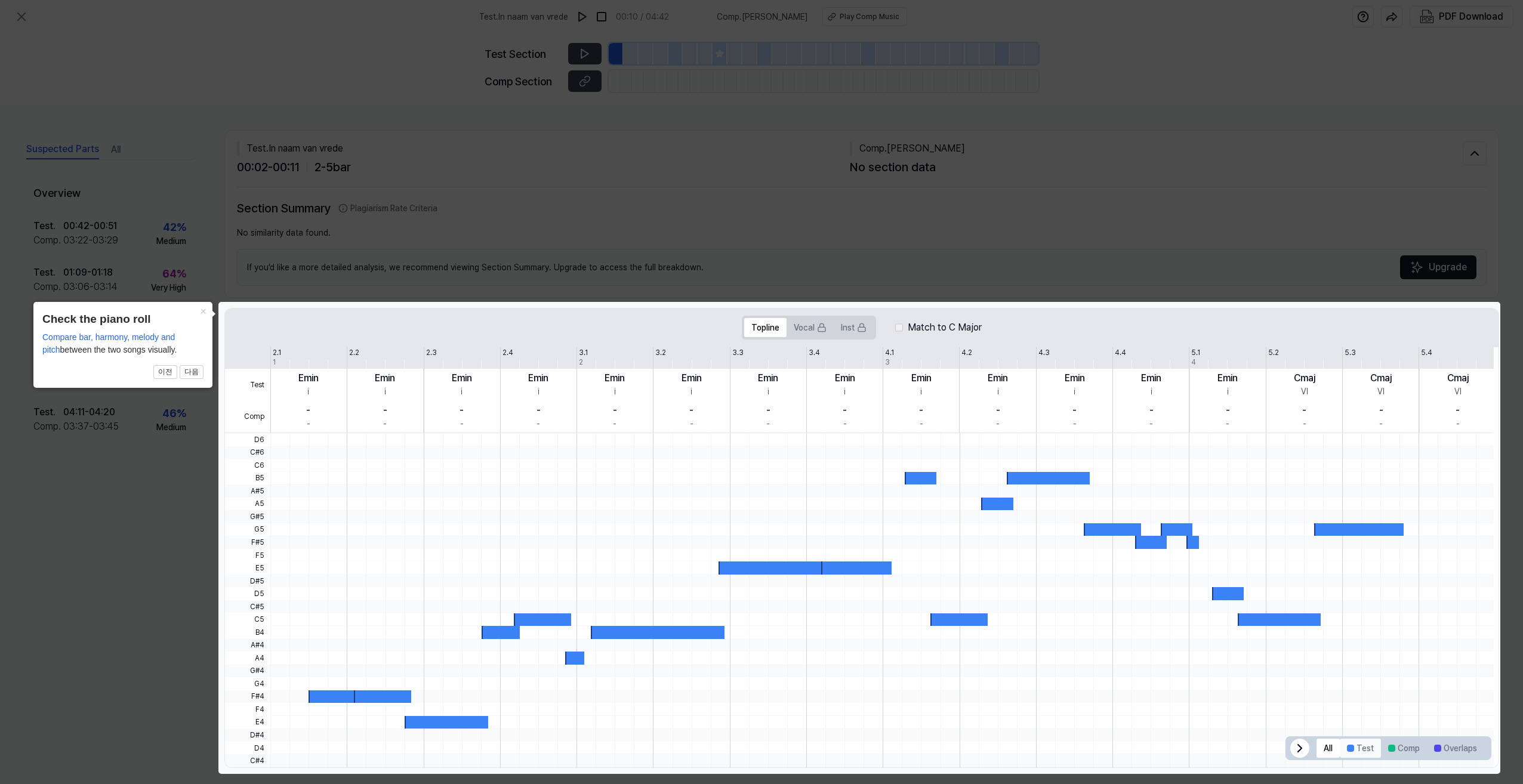
click at [1353, 743] on button "Test" at bounding box center [1361, 748] width 42 height 19
click at [1389, 747] on div at bounding box center [1392, 748] width 7 height 7
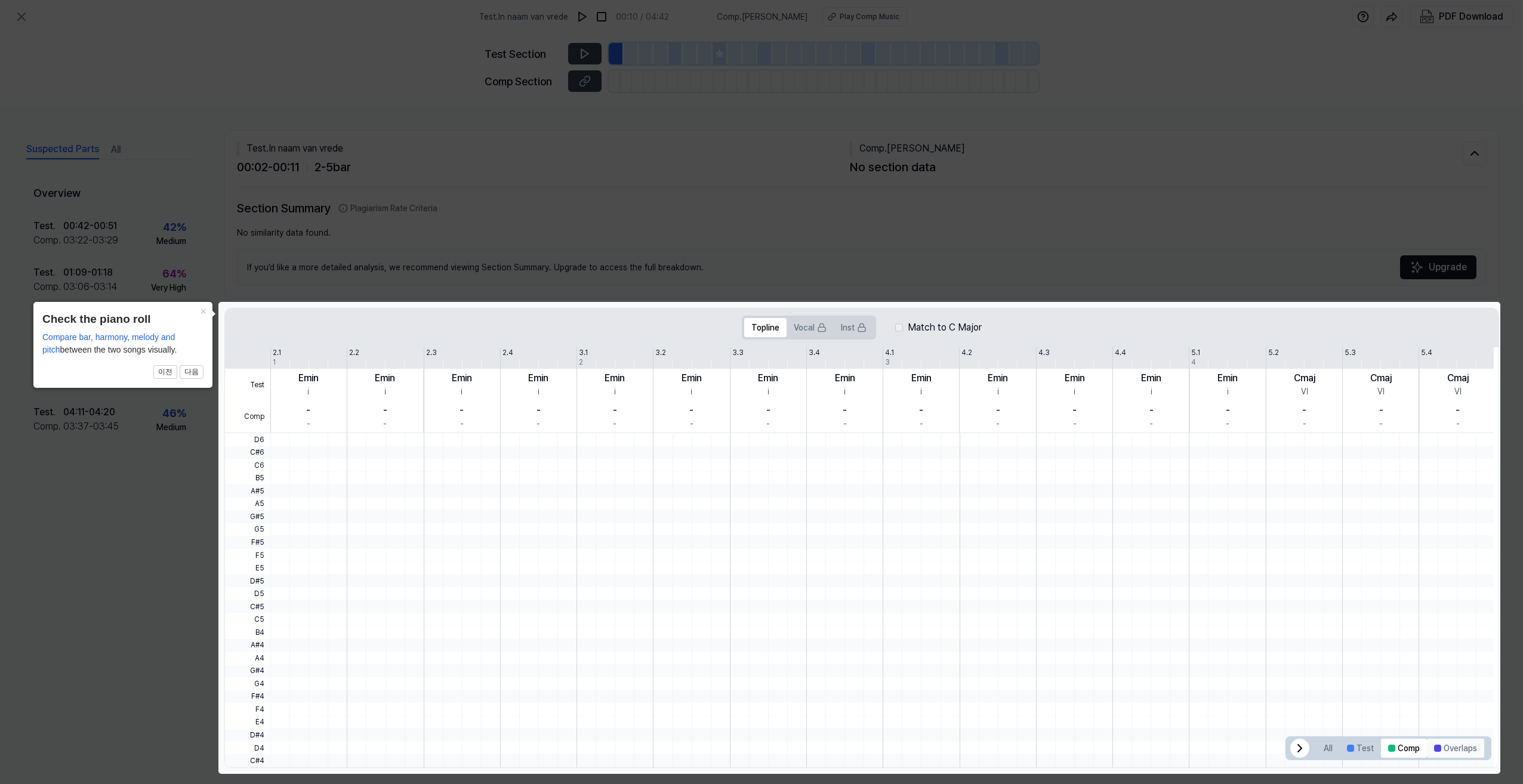
click at [1434, 749] on div at bounding box center [1437, 748] width 7 height 7
click at [1325, 743] on button "All" at bounding box center [1328, 748] width 23 height 19
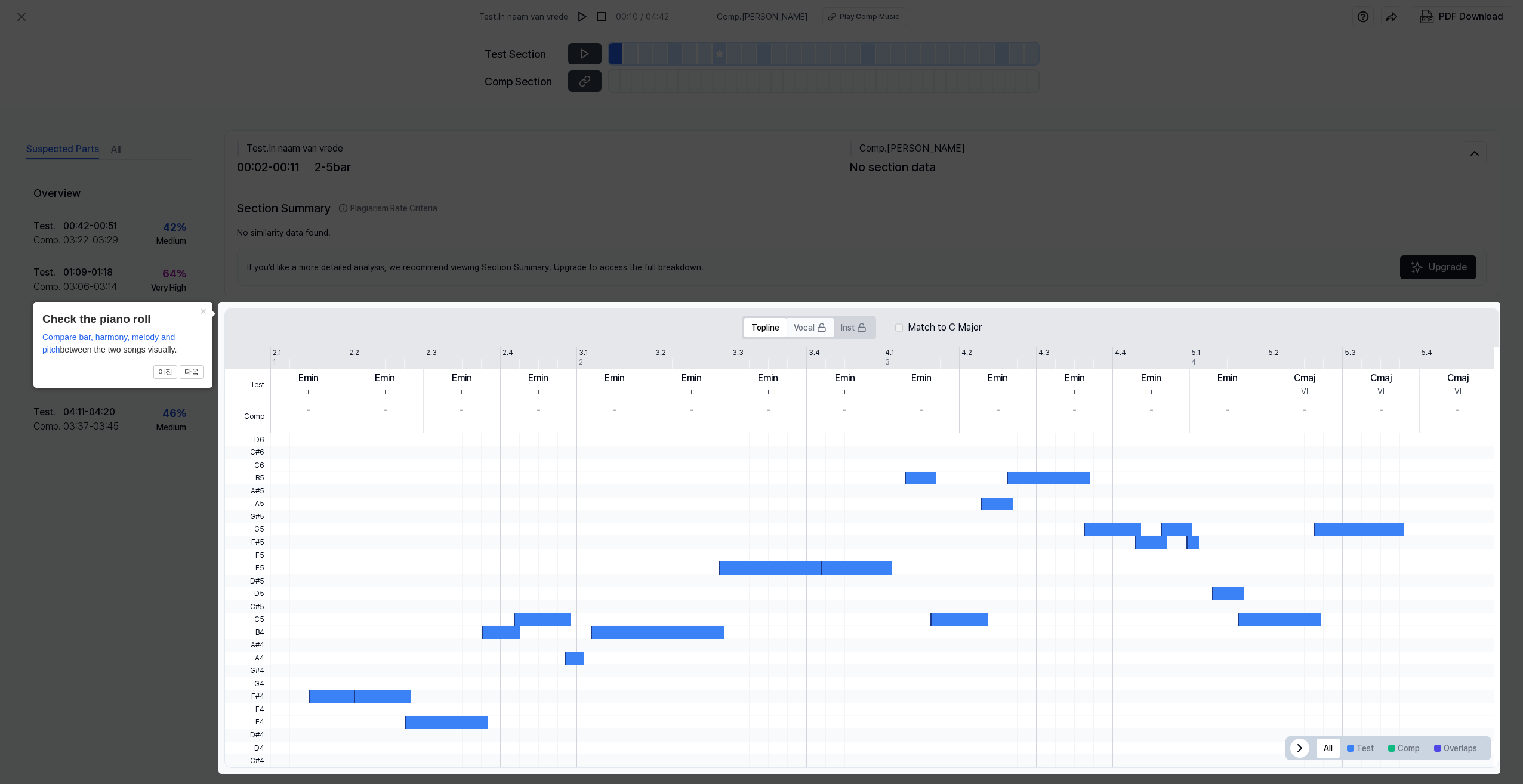
click at [811, 329] on button "Vocal" at bounding box center [810, 328] width 47 height 19
click at [202, 308] on button "×" at bounding box center [203, 310] width 19 height 17
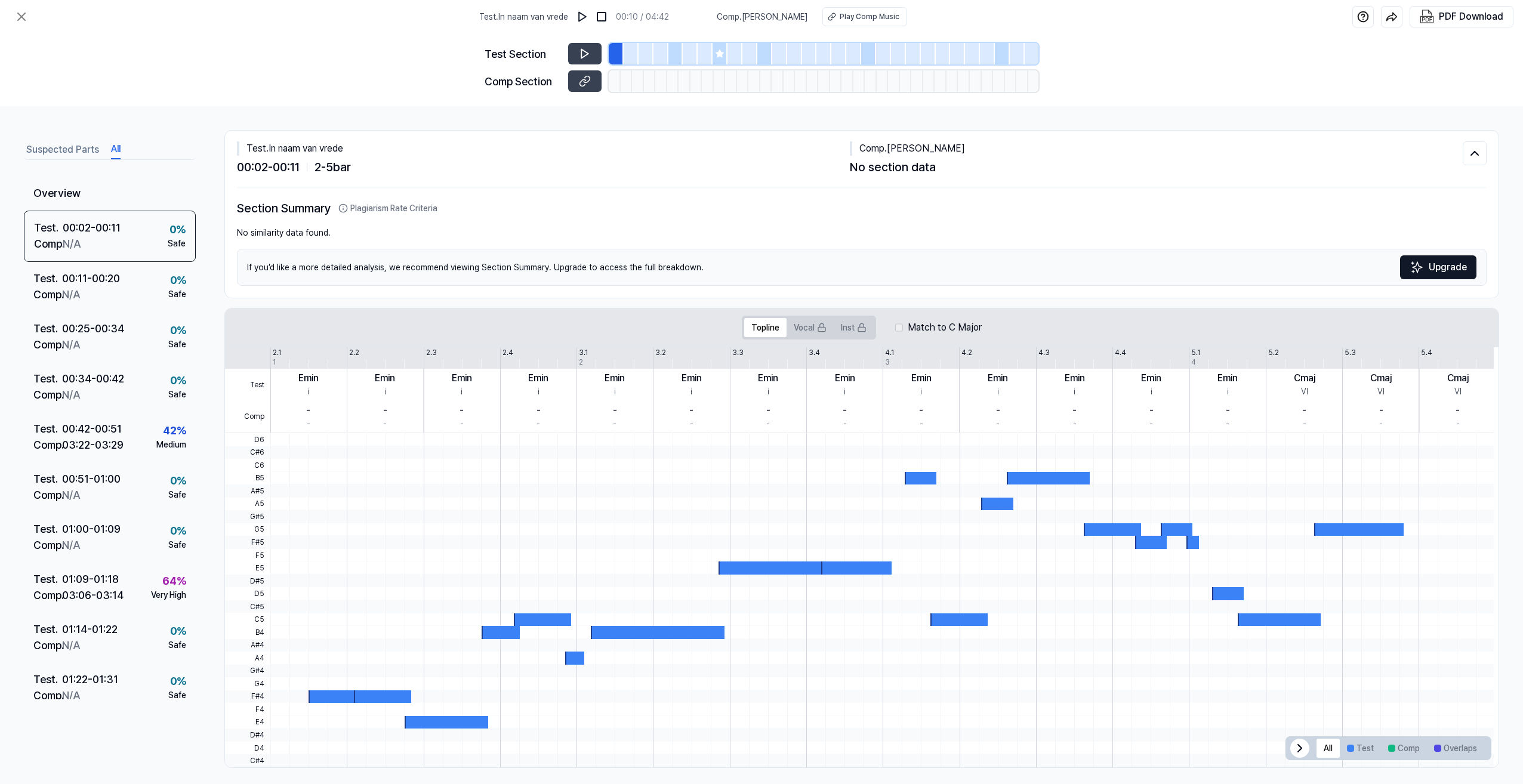
click at [111, 145] on button "All" at bounding box center [116, 149] width 10 height 19
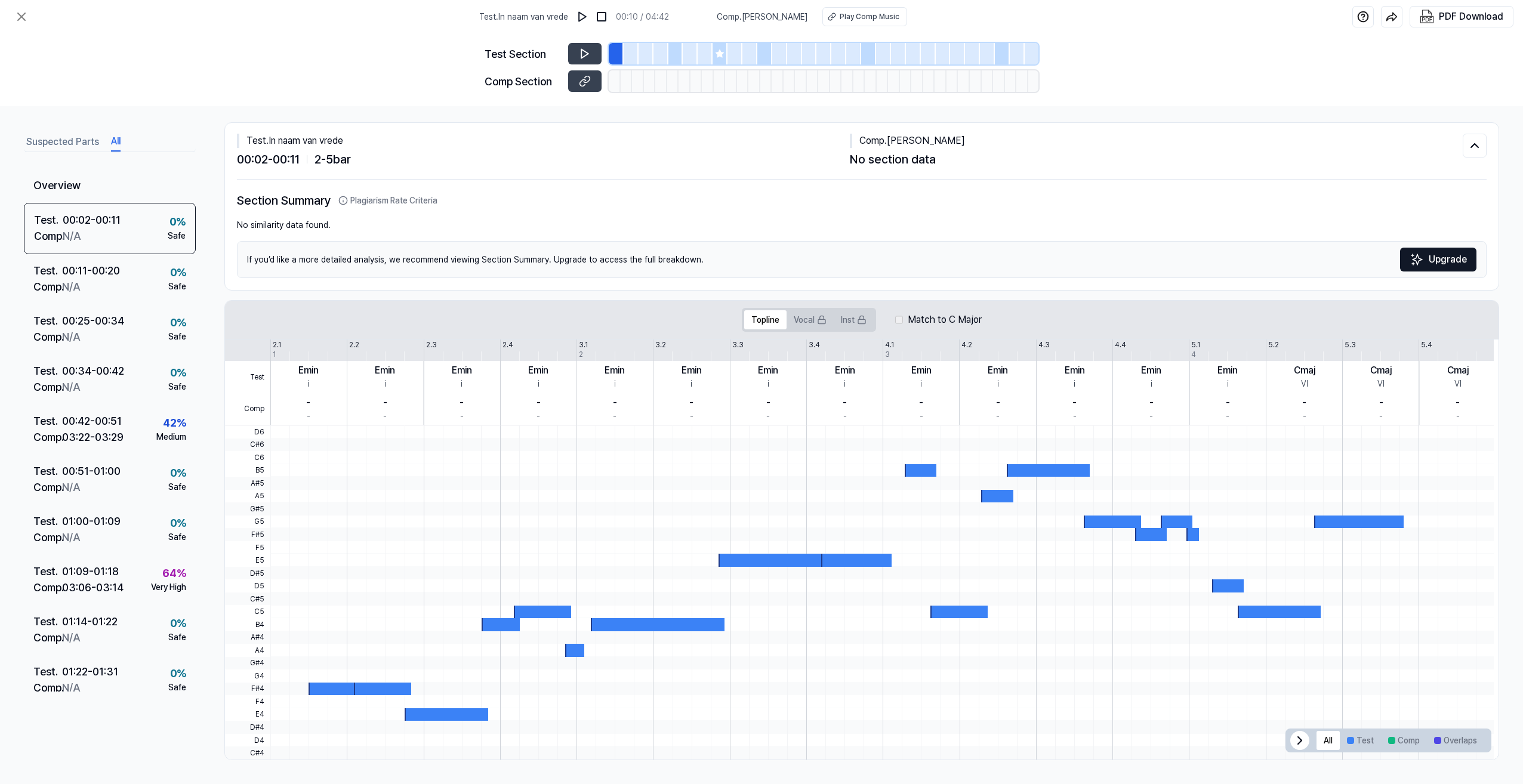
click at [116, 140] on button "All" at bounding box center [116, 142] width 10 height 19
click at [85, 139] on button "Suspected Parts" at bounding box center [62, 142] width 73 height 19
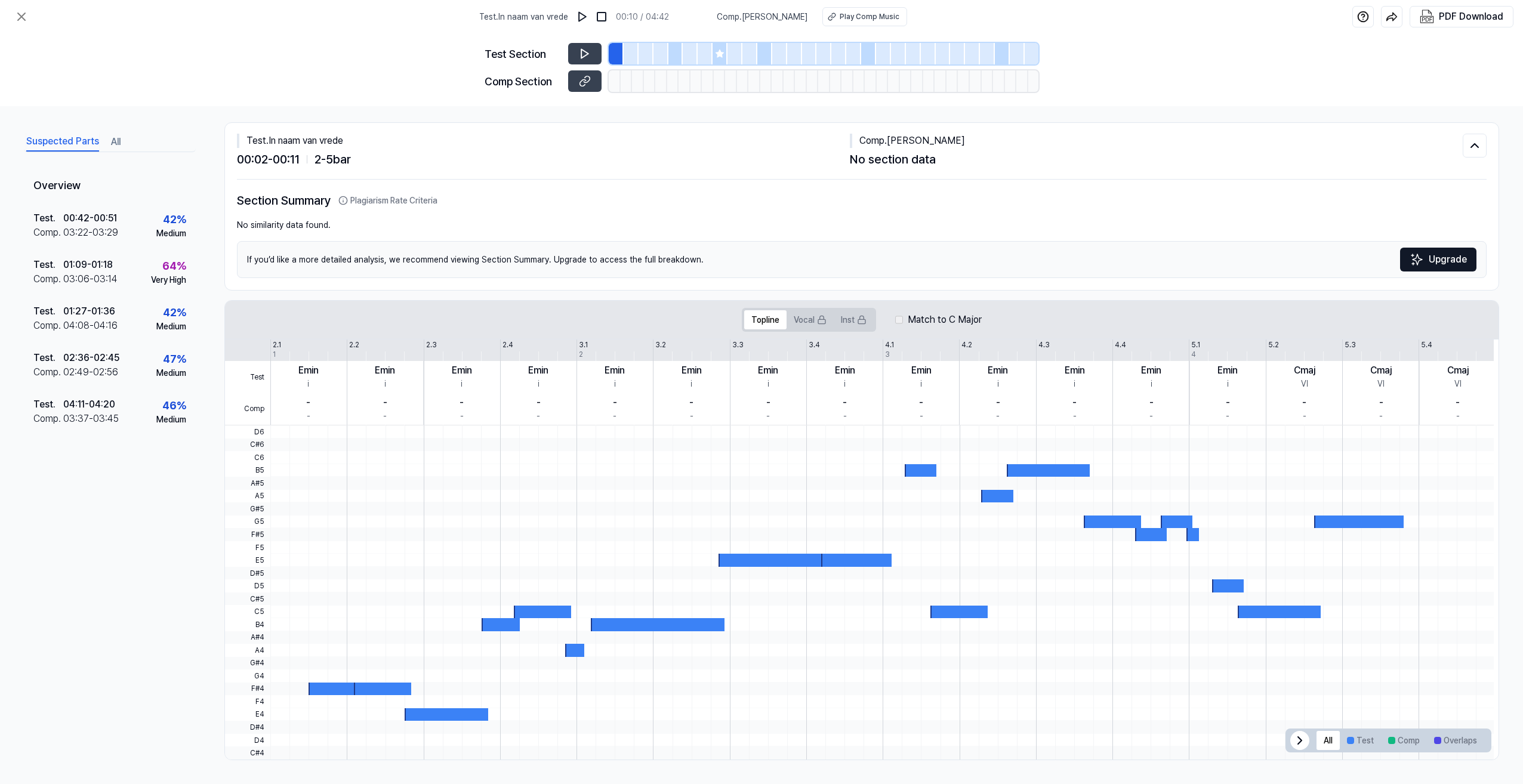
click at [433, 260] on div "If you’d like a more detailed analysis, we recommend viewing Section Summary. U…" at bounding box center [861, 260] width 1250 height 37
